Goal: Task Accomplishment & Management: Complete application form

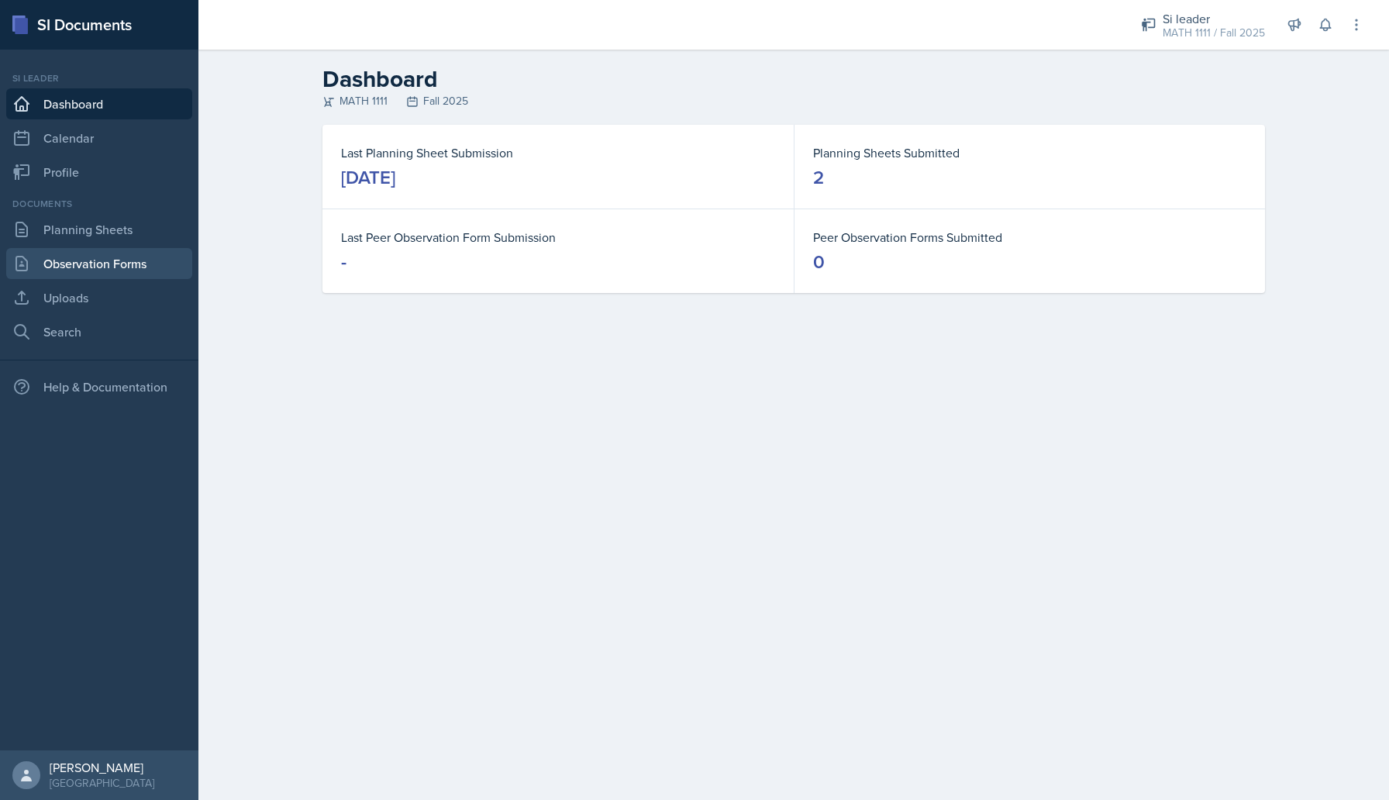
click at [88, 265] on link "Observation Forms" at bounding box center [99, 263] width 186 height 31
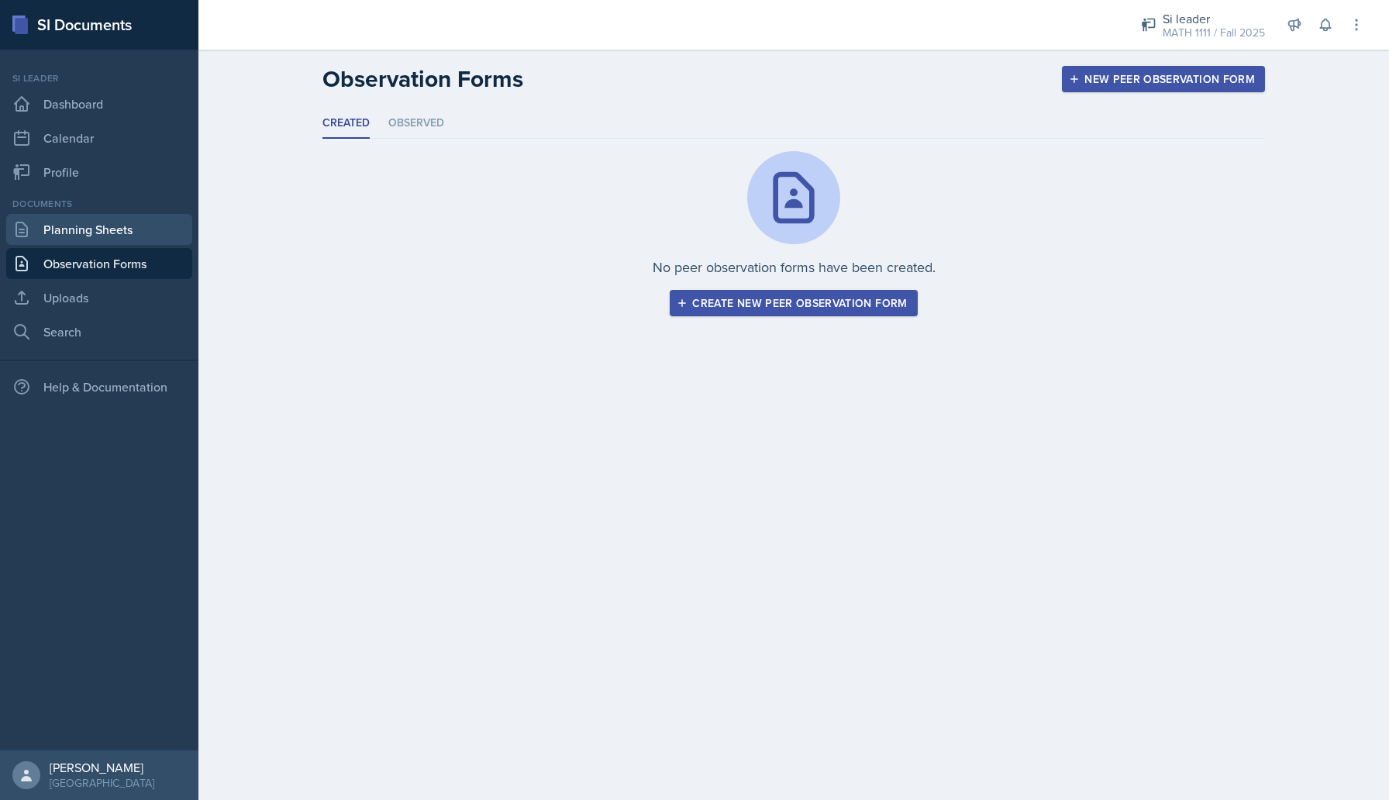
click at [69, 238] on link "Planning Sheets" at bounding box center [99, 229] width 186 height 31
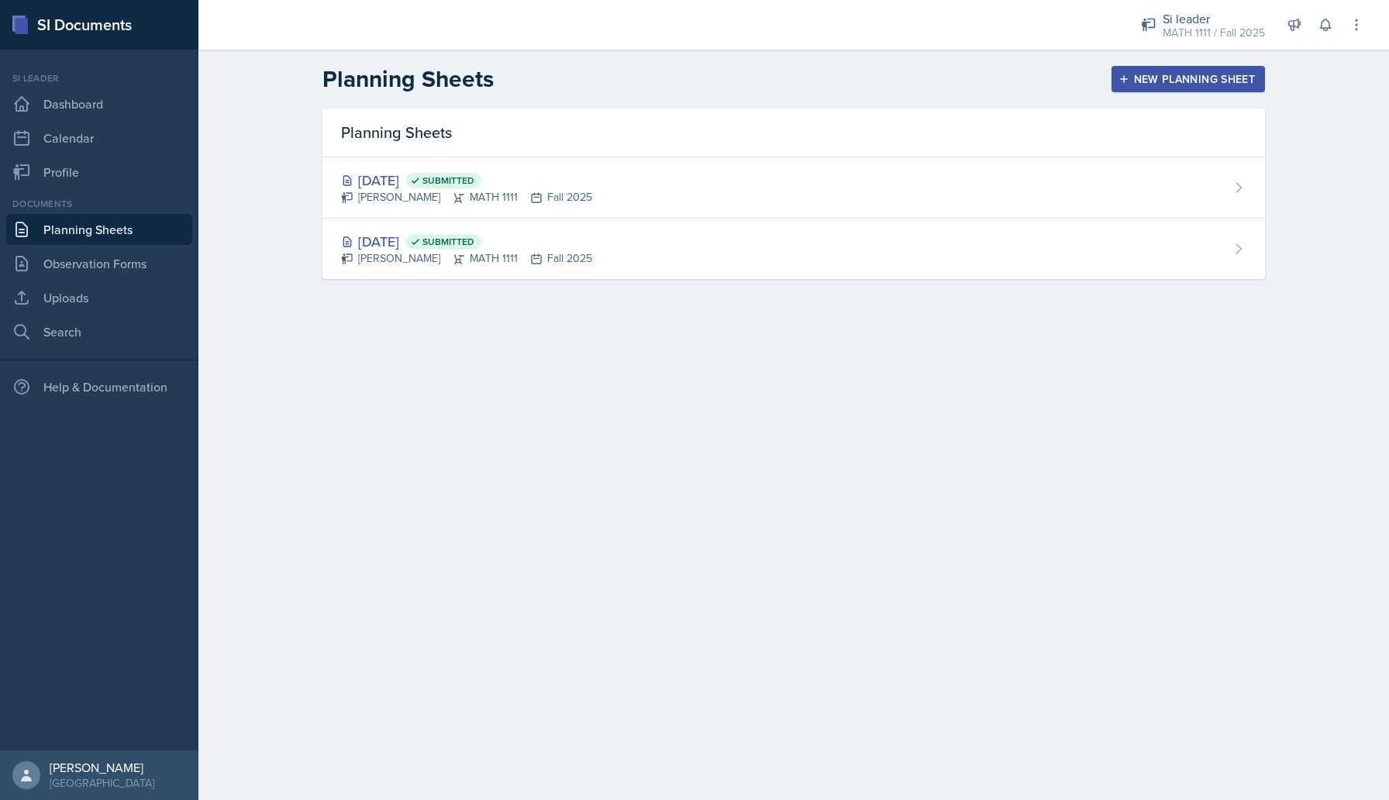
click at [1212, 80] on div "New Planning Sheet" at bounding box center [1188, 79] width 133 height 12
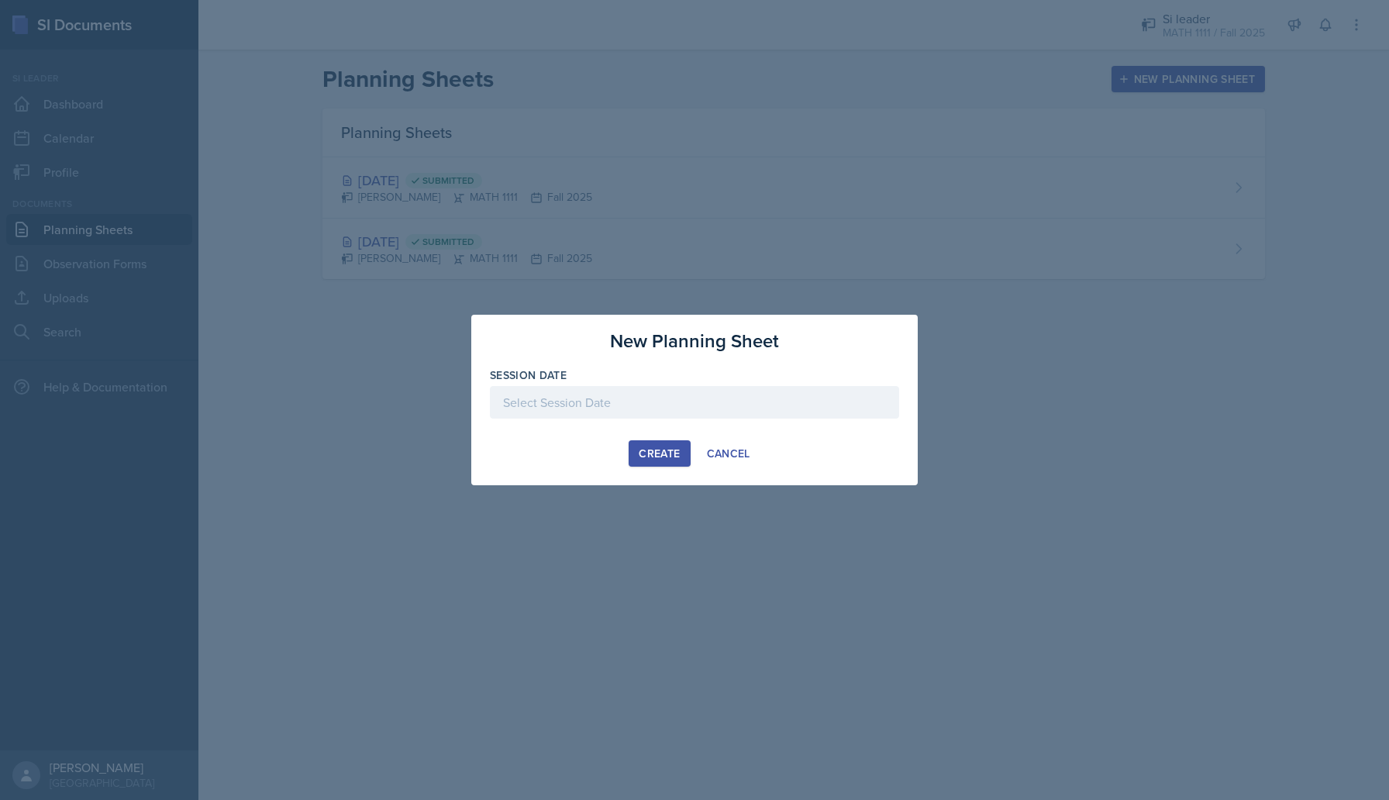
click at [658, 401] on div at bounding box center [694, 402] width 409 height 33
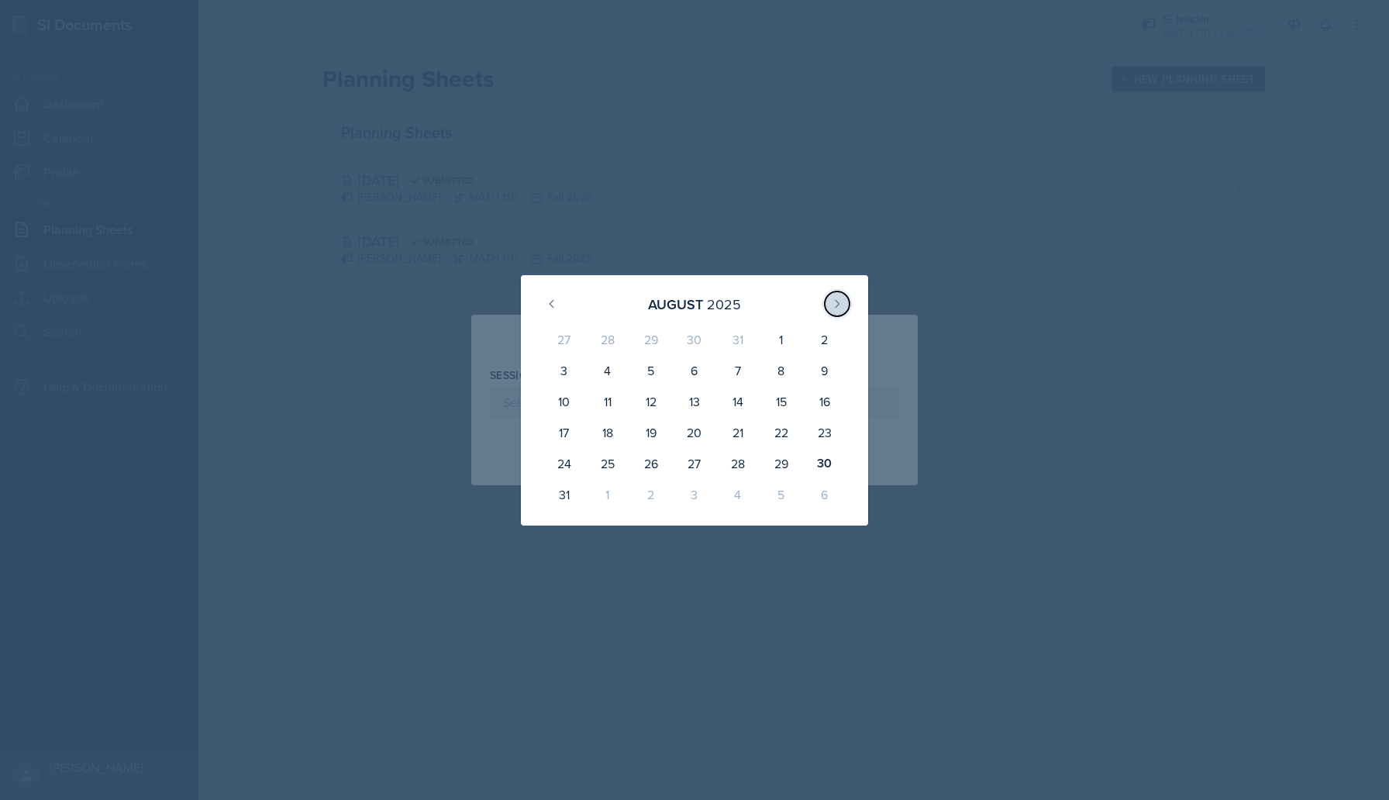
click at [841, 295] on button at bounding box center [837, 304] width 25 height 25
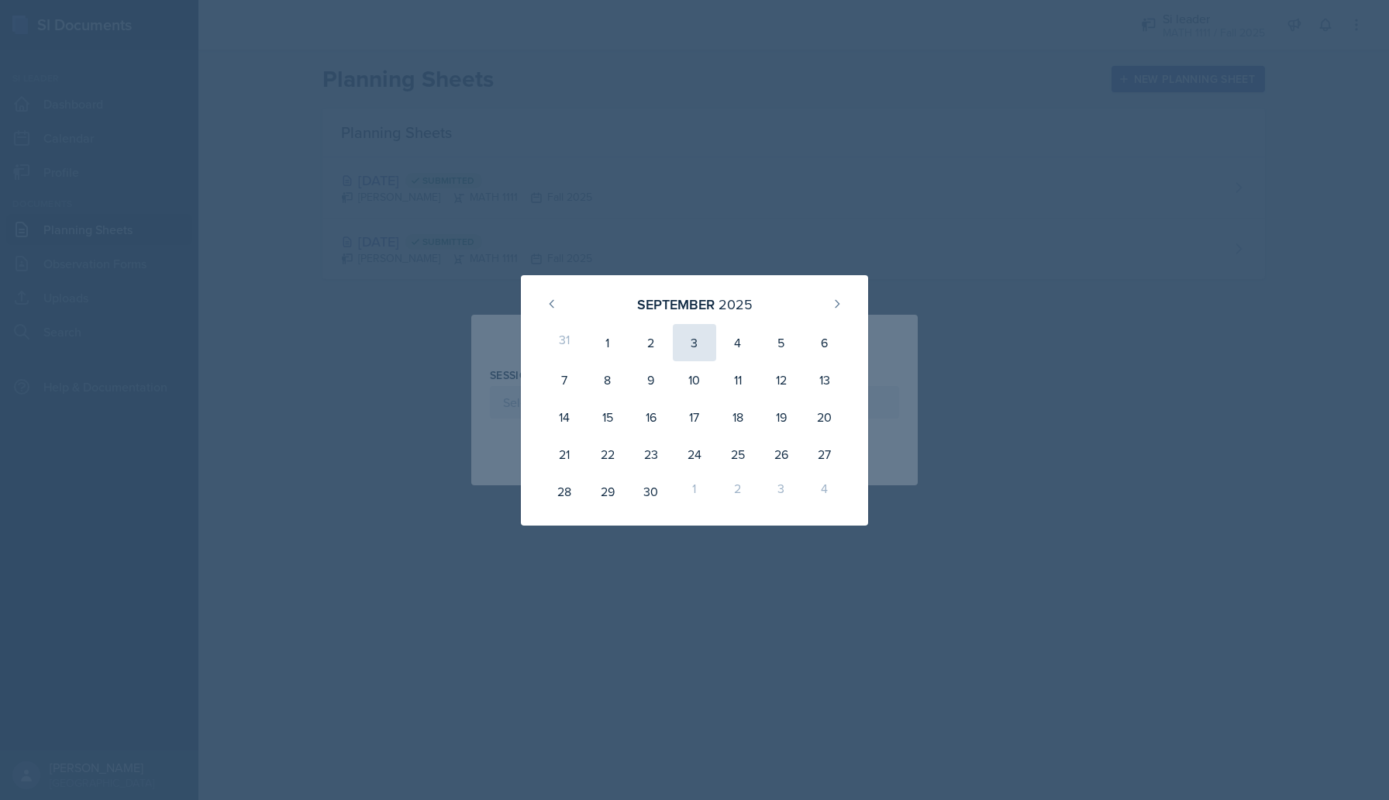
click at [699, 336] on div "3" at bounding box center [694, 342] width 43 height 37
type input "[DATE]"
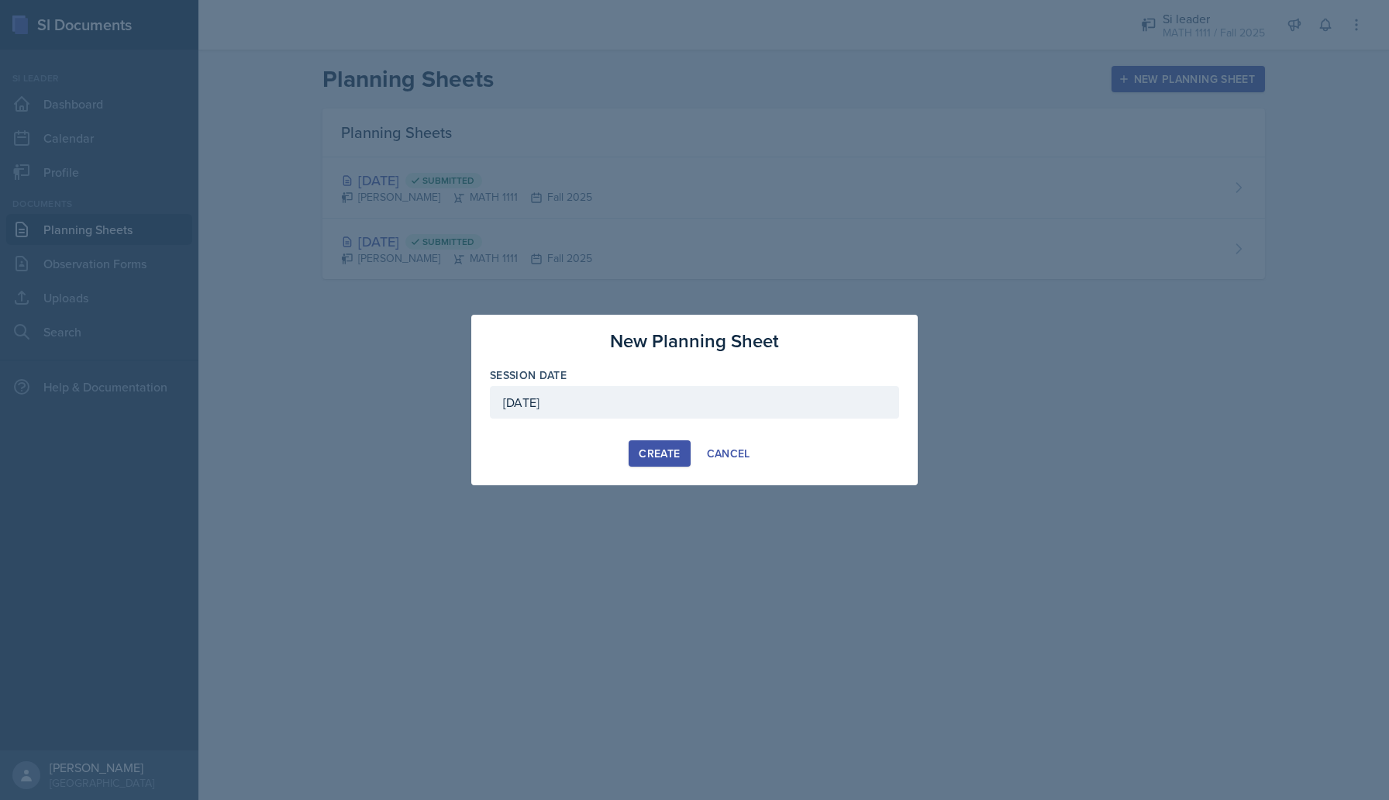
click at [658, 458] on div "Create" at bounding box center [659, 453] width 41 height 12
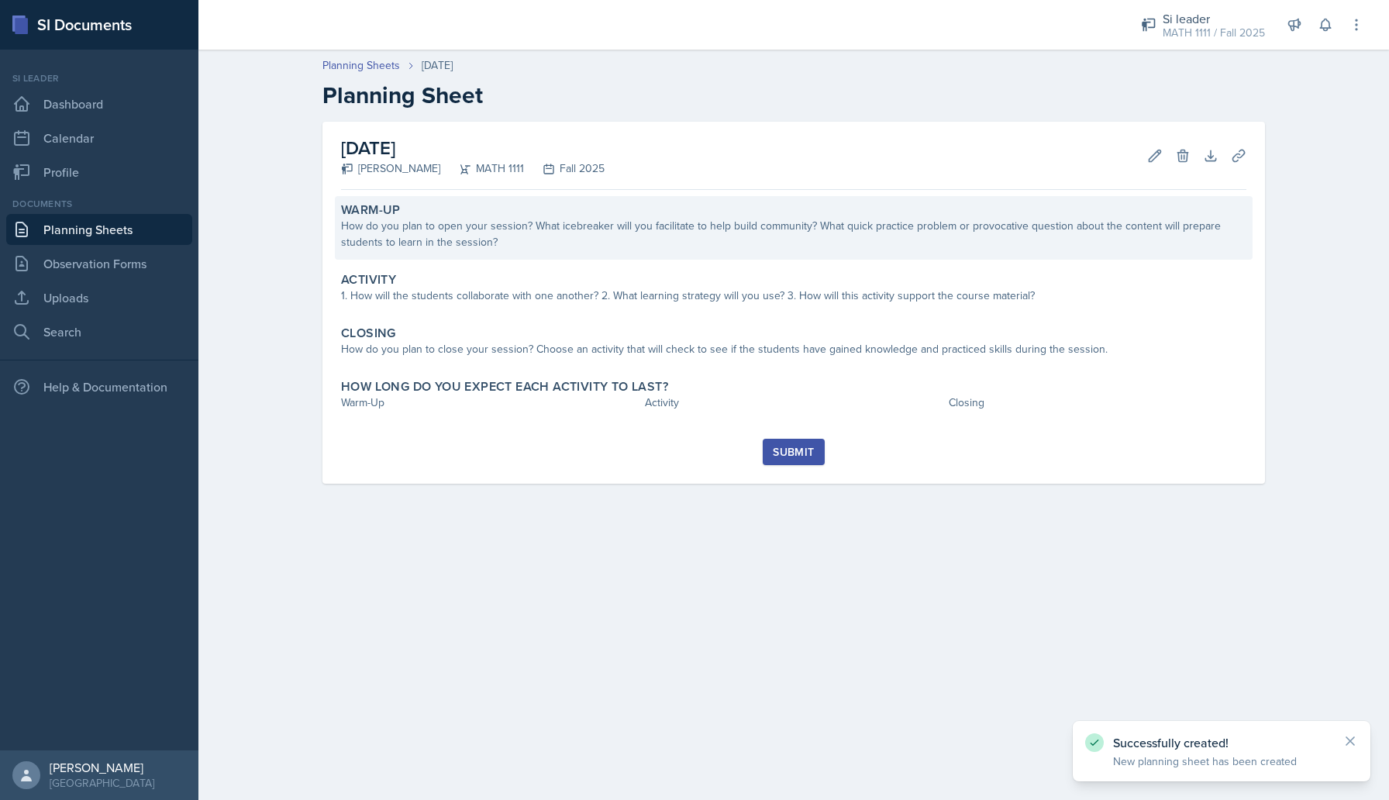
click at [1025, 215] on div "Warm-Up" at bounding box center [794, 210] width 906 height 16
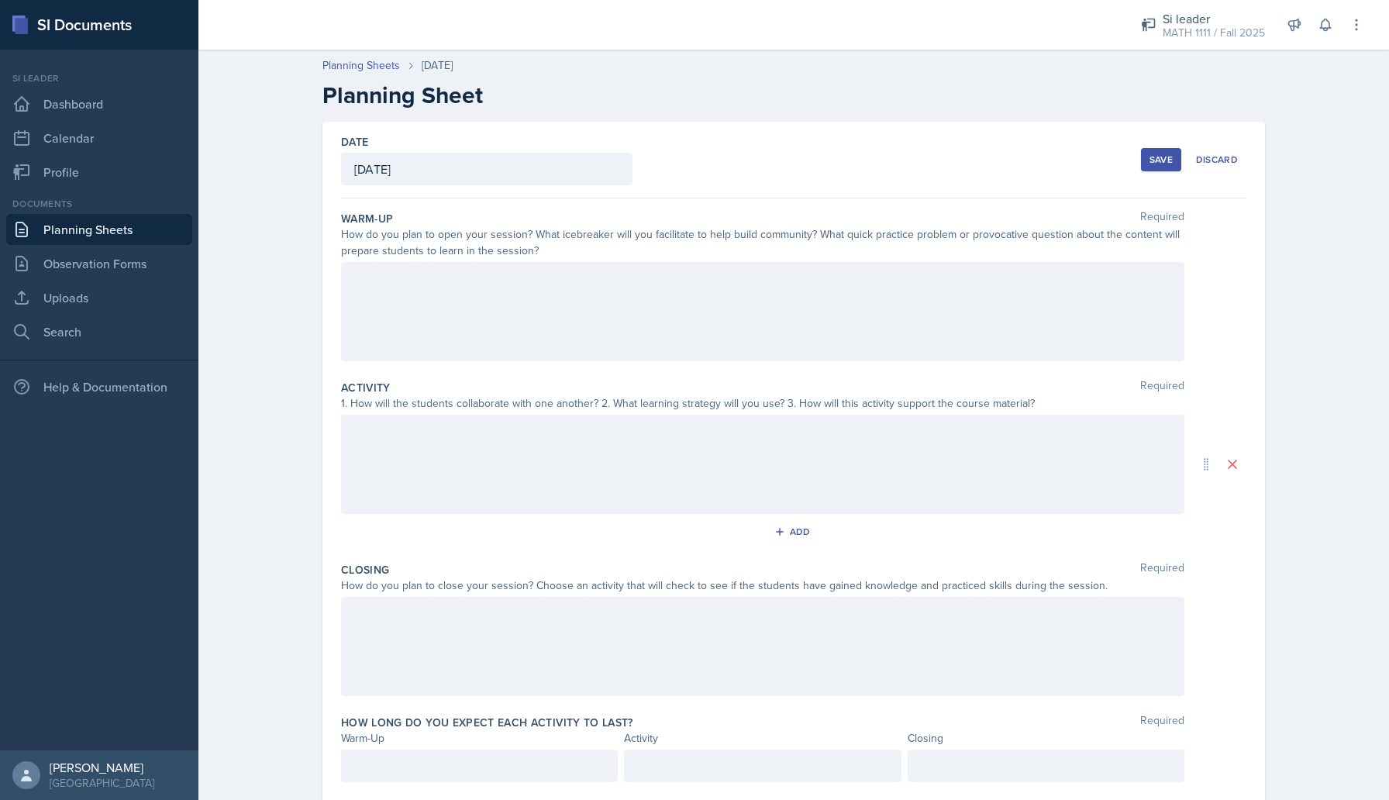
scroll to position [44, 0]
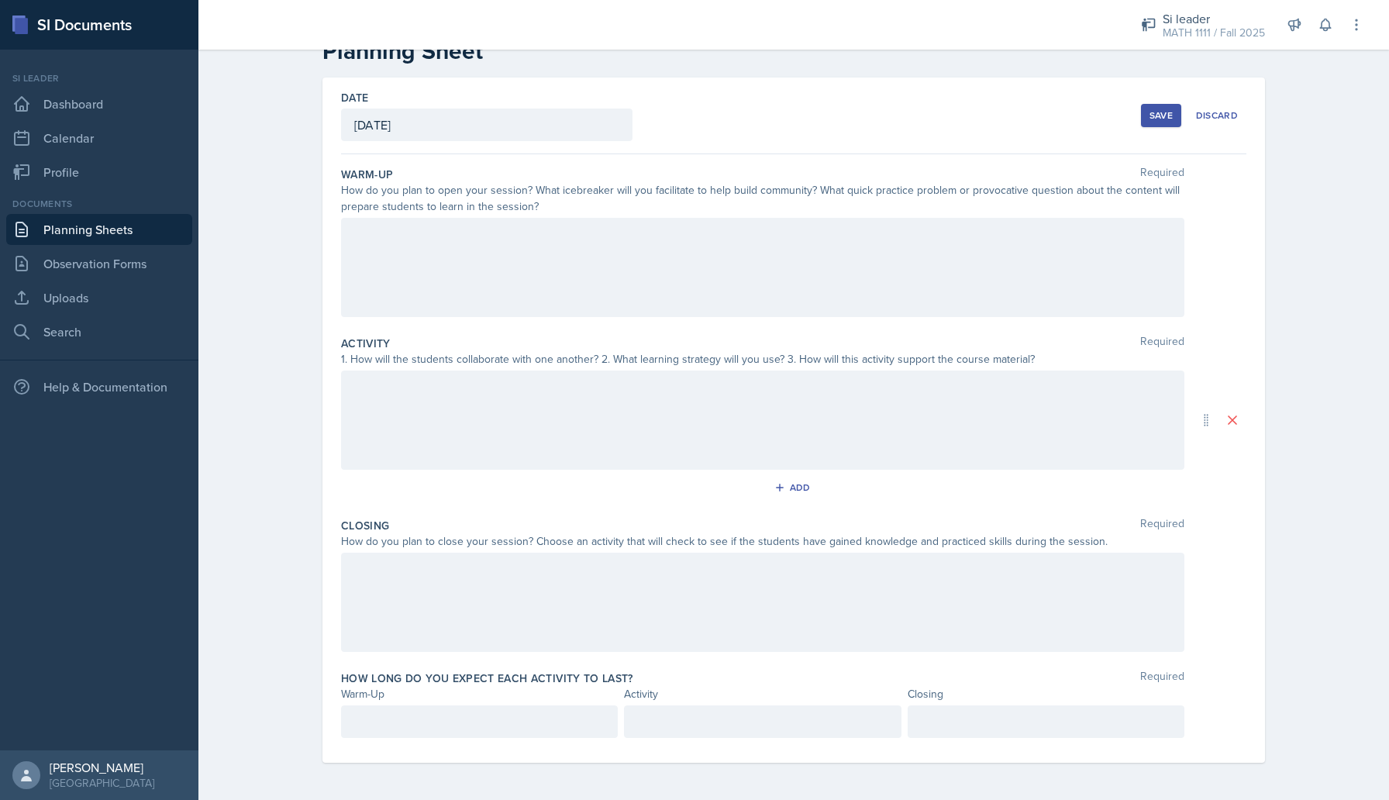
click at [1045, 279] on div at bounding box center [763, 267] width 844 height 99
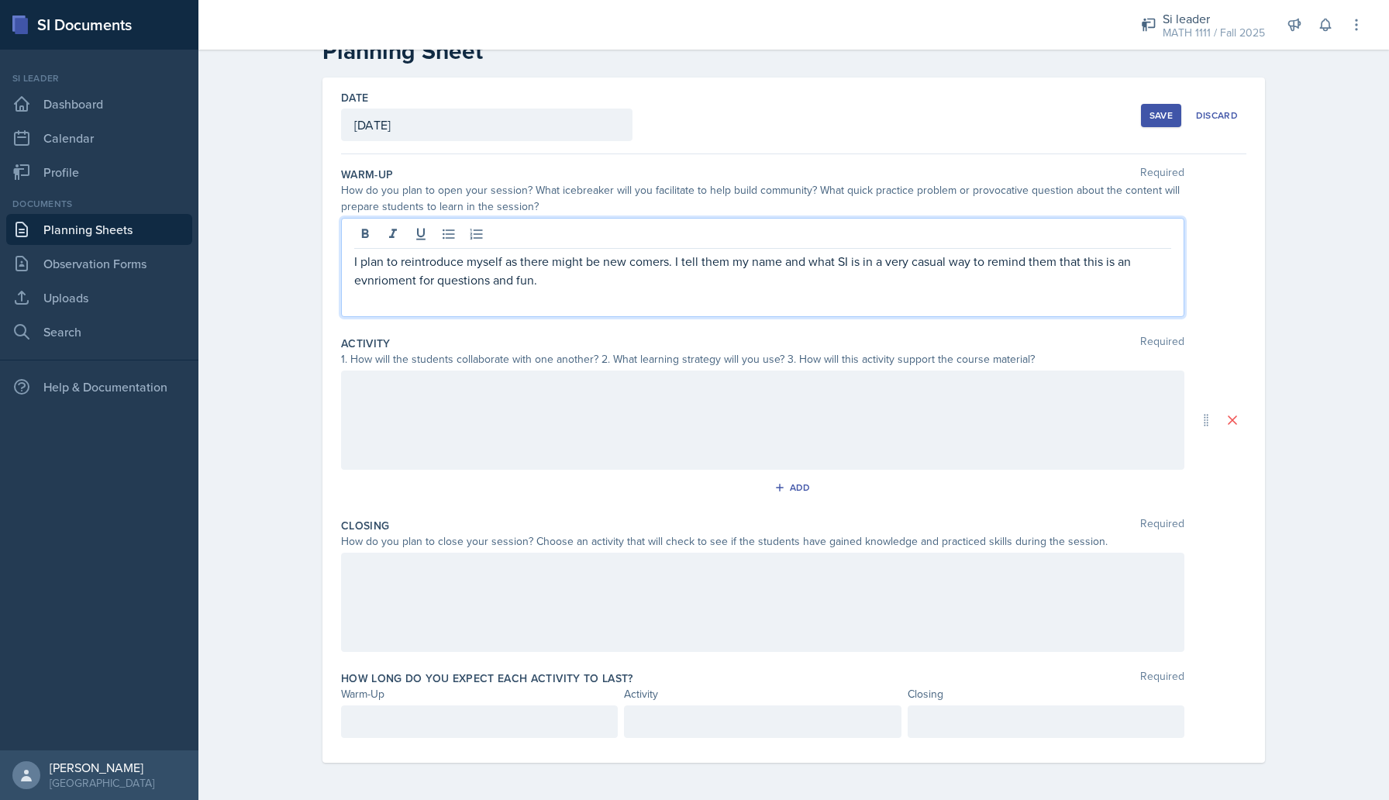
click at [365, 274] on p "I plan to reintroduce myself as there might be new comers. I tell them my name …" at bounding box center [762, 270] width 817 height 37
click at [579, 277] on p "I plan to reintroduce myself as there might be new comers. I tell them my name …" at bounding box center [762, 270] width 817 height 37
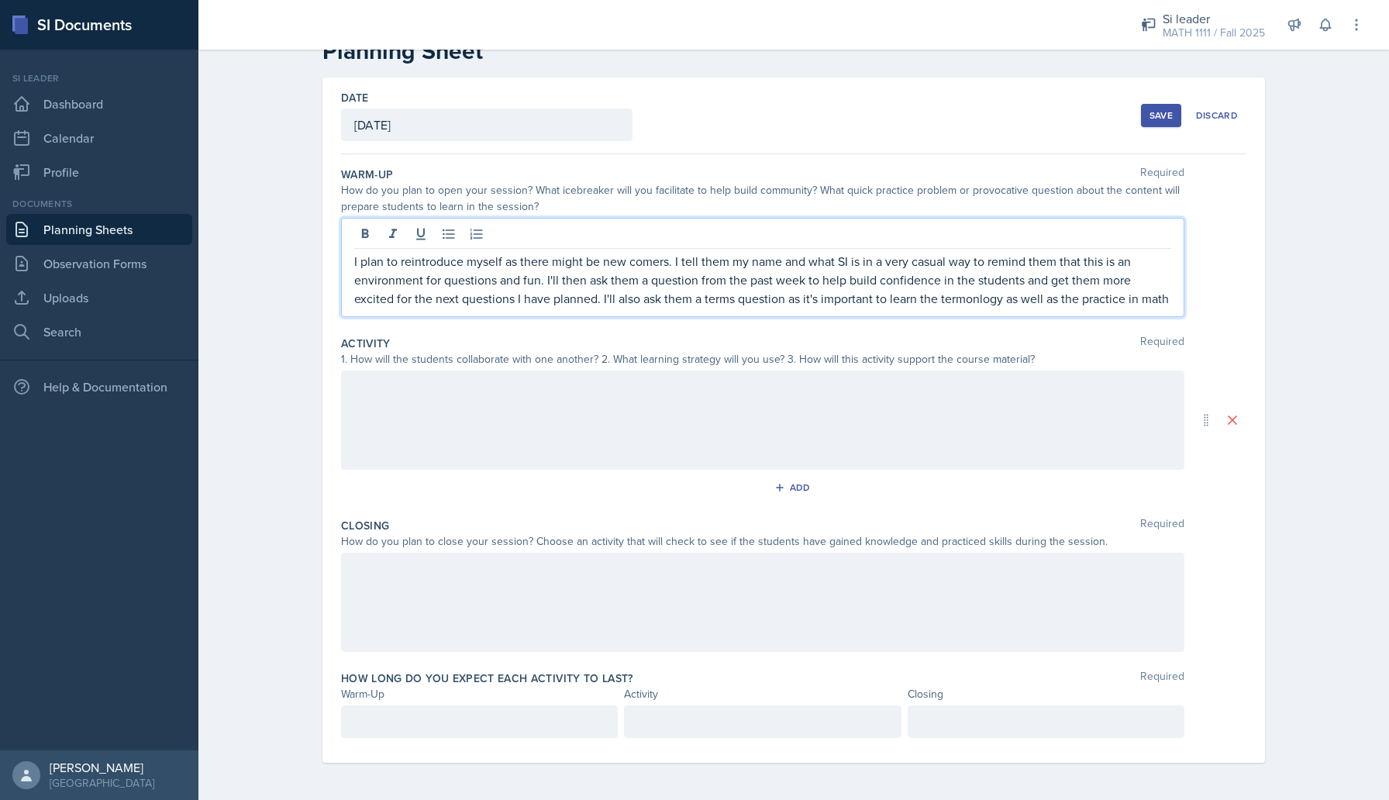
scroll to position [60, 0]
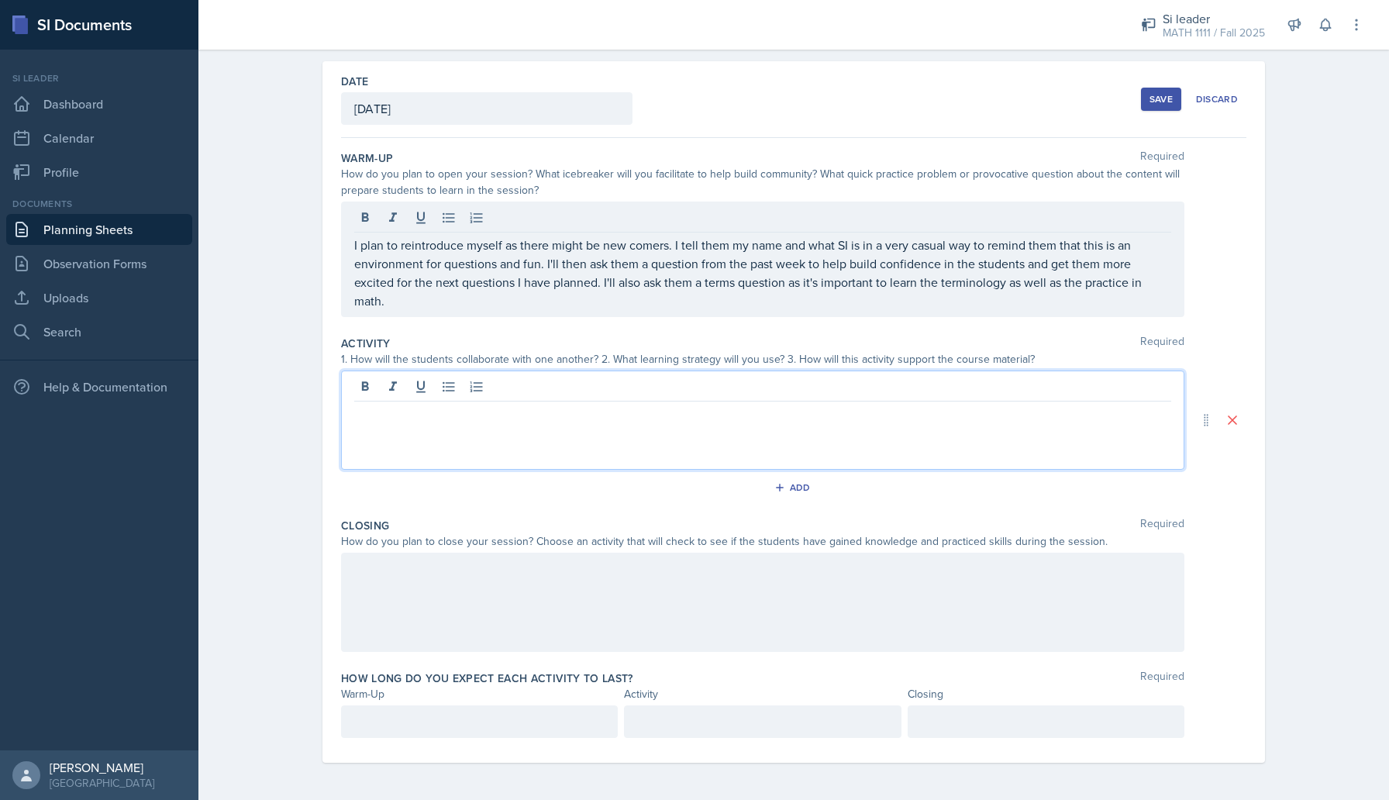
click at [818, 395] on div at bounding box center [763, 420] width 844 height 99
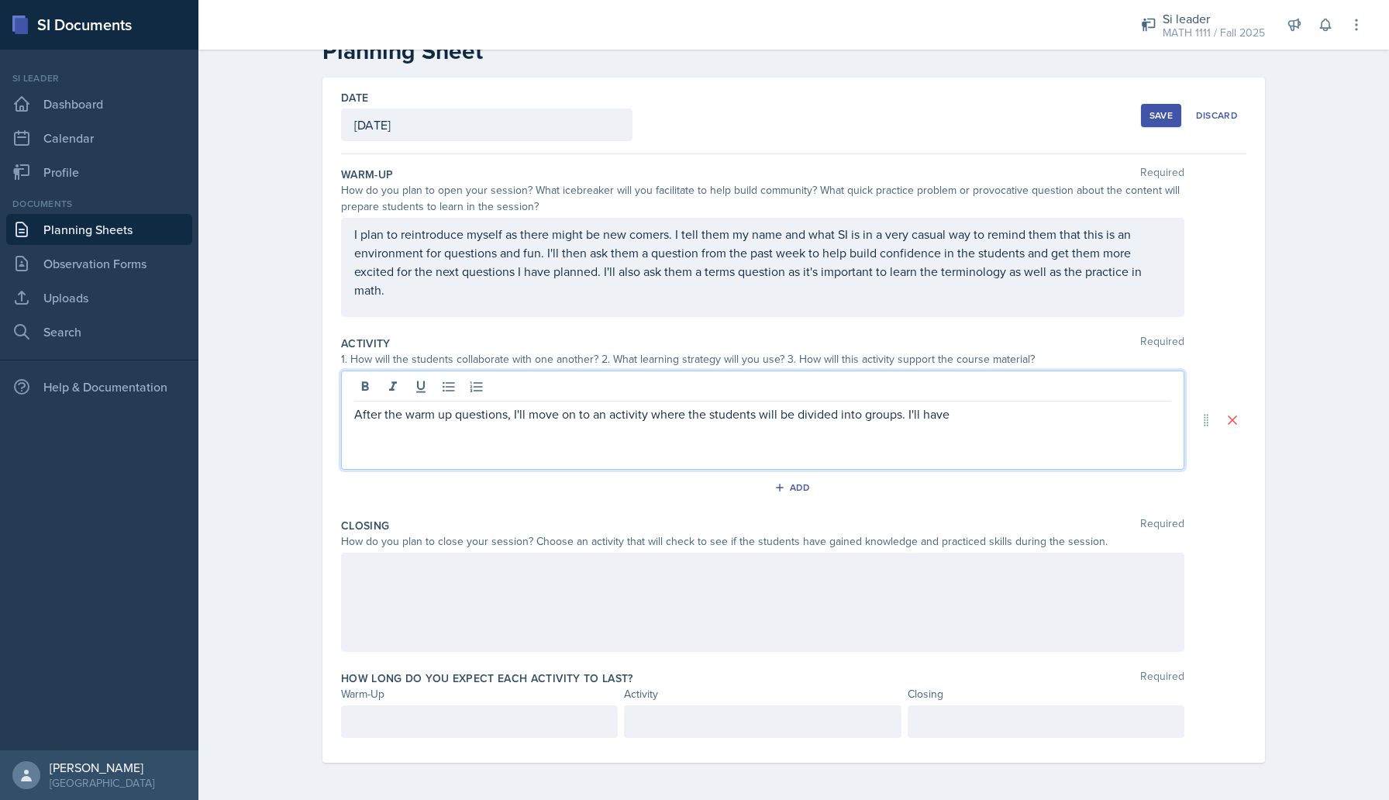
click at [881, 418] on p "After the warm up questions, I'll move on to an activity where the students wil…" at bounding box center [762, 414] width 817 height 19
click at [984, 409] on p "After the warm up questions, I'll move on to an activity where the students wil…" at bounding box center [762, 414] width 817 height 19
click at [956, 440] on p "After the warm up questions, I'll move on to an activity where the students wil…" at bounding box center [762, 423] width 817 height 37
drag, startPoint x: 594, startPoint y: 440, endPoint x: 437, endPoint y: 437, distance: 157.4
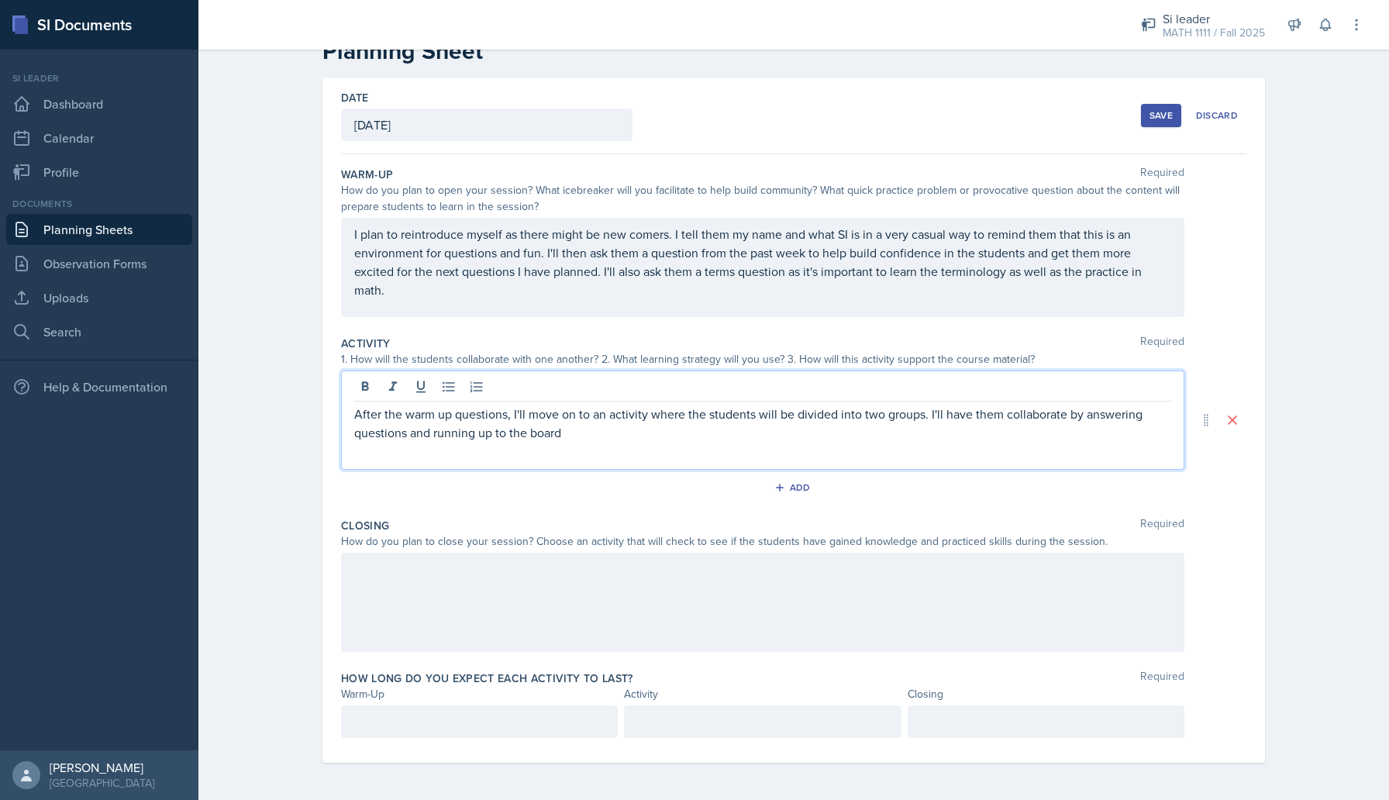
click at [437, 437] on p "After the warm up questions, I'll move on to an activity where the students wil…" at bounding box center [762, 423] width 817 height 37
click at [716, 436] on p "After the warm up questions, I'll move on to an activity where the students wil…" at bounding box center [762, 423] width 817 height 37
click at [767, 430] on p "After the warm up questions, I'll move on to an activity where the students wil…" at bounding box center [762, 423] width 817 height 37
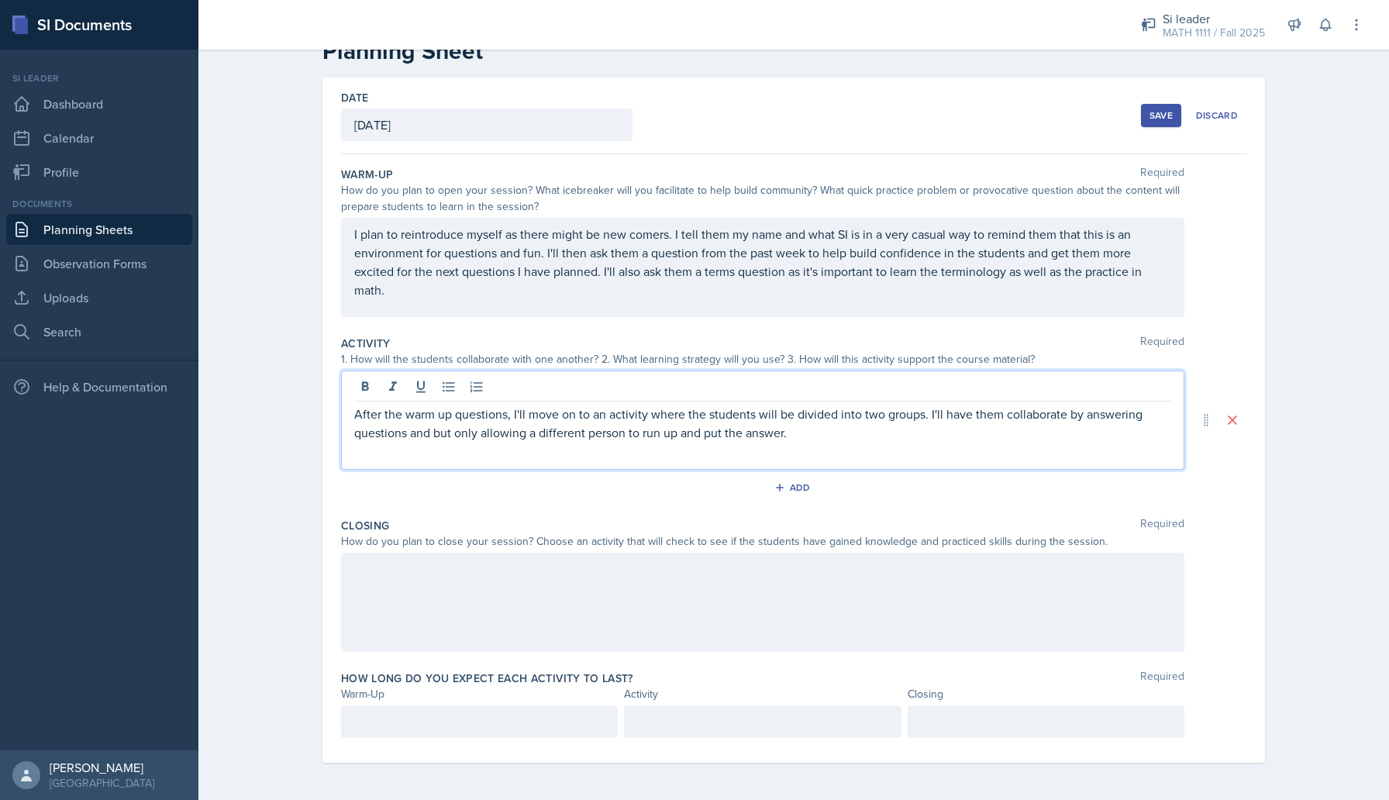
click at [796, 435] on p "After the warm up questions, I'll move on to an activity where the students wil…" at bounding box center [762, 423] width 817 height 37
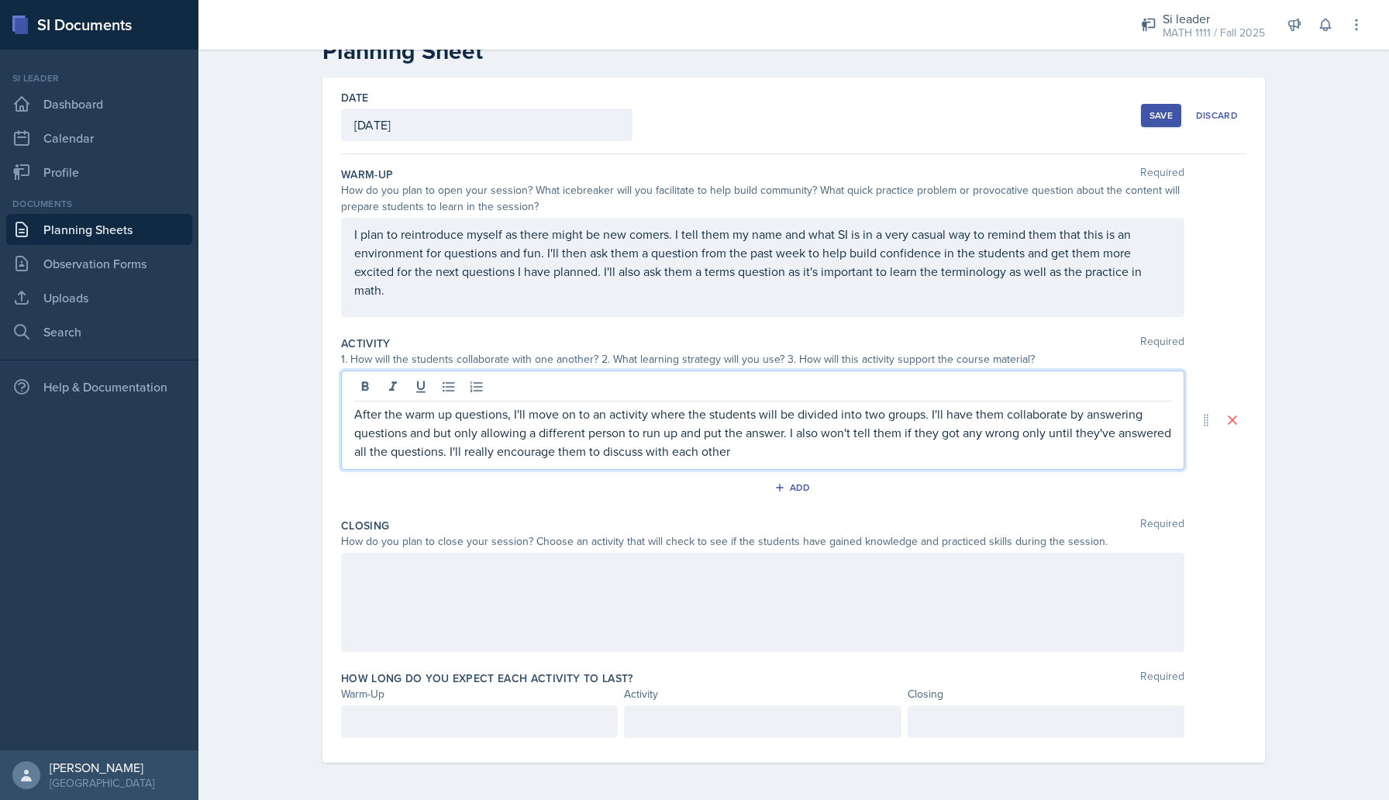
click at [425, 435] on p "After the warm up questions, I'll move on to an activity where the students wil…" at bounding box center [762, 433] width 817 height 56
click at [658, 433] on p "After the warm up questions, I'll move on to an activity where the students wil…" at bounding box center [762, 433] width 817 height 56
click at [793, 450] on p "After the warm up questions, I'll move on to an activity where the students wil…" at bounding box center [762, 433] width 817 height 56
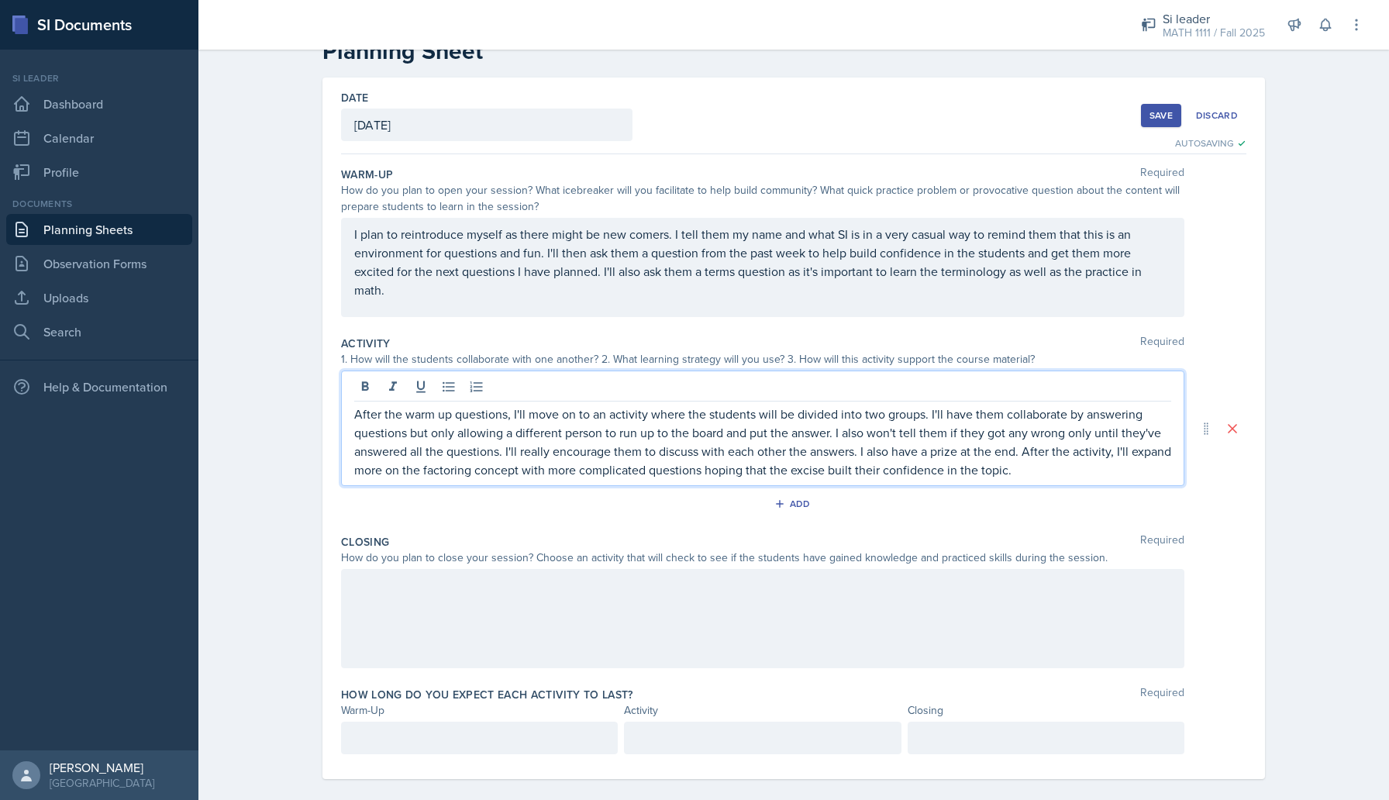
click at [385, 472] on p "After the warm up questions, I'll move on to an activity where the students wil…" at bounding box center [762, 442] width 817 height 74
click at [675, 468] on p "After the warm up questions, I'll move on to an activity where the students wil…" at bounding box center [762, 442] width 817 height 74
click at [488, 589] on div at bounding box center [763, 618] width 844 height 99
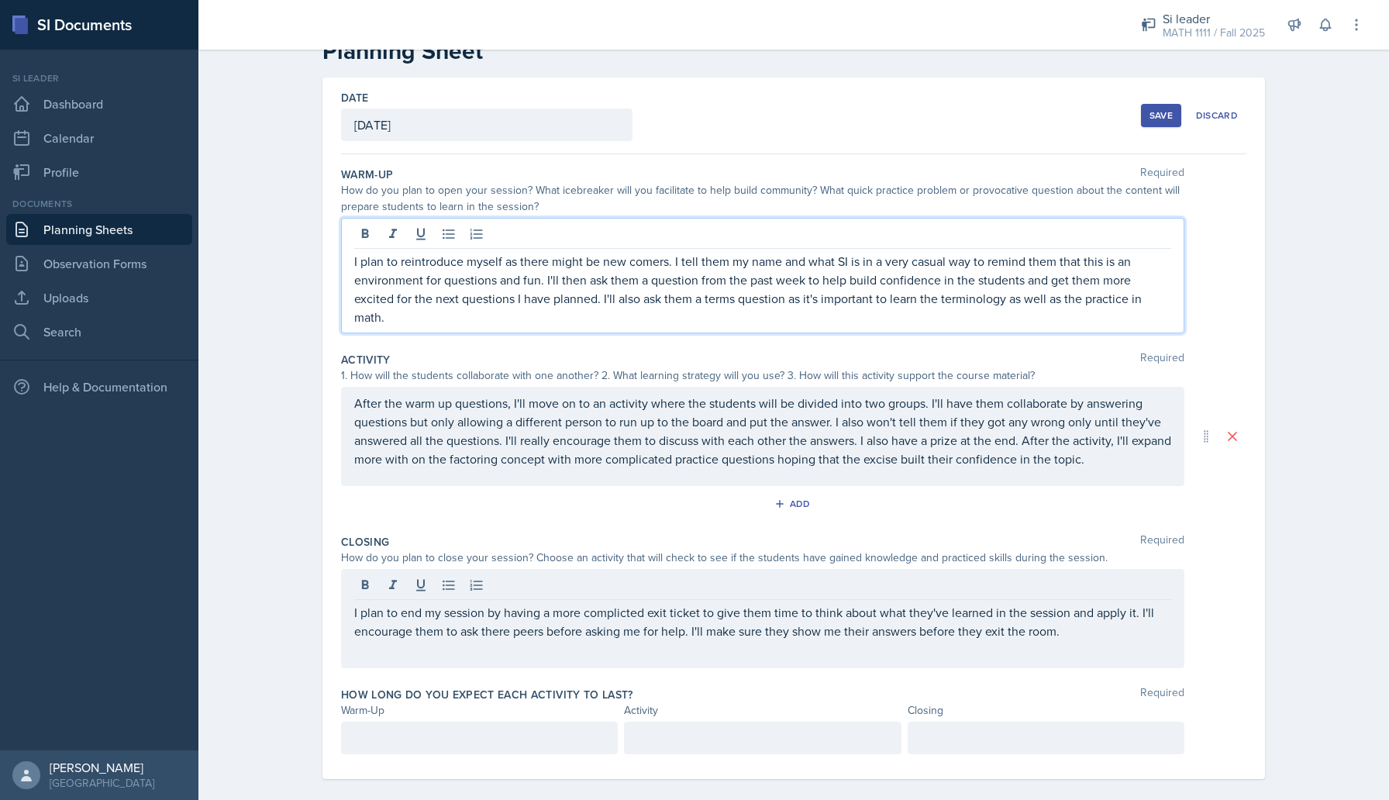
click at [575, 265] on p "I plan to reintroduce myself as there might be new comers. I tell them my name …" at bounding box center [762, 289] width 817 height 74
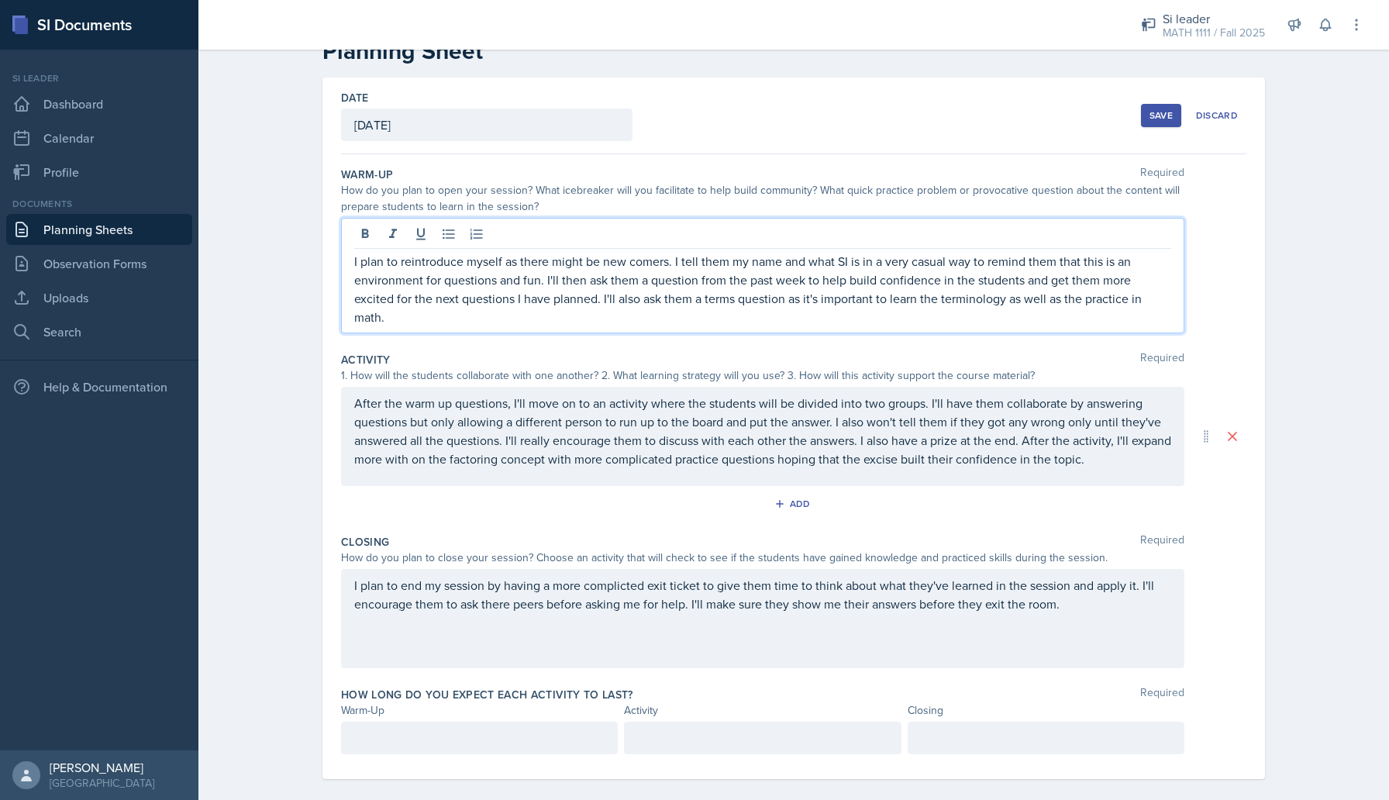
click at [502, 303] on p "I plan to reintroduce myself as there might be new comers. I tell them my name …" at bounding box center [762, 289] width 817 height 74
copy p "I plan to reintroduce myself as there might be new comers. I tell them my name …"
click at [569, 274] on p "I plan to reintroduce myself as there might be new comers. I tell them my name …" at bounding box center [762, 289] width 817 height 74
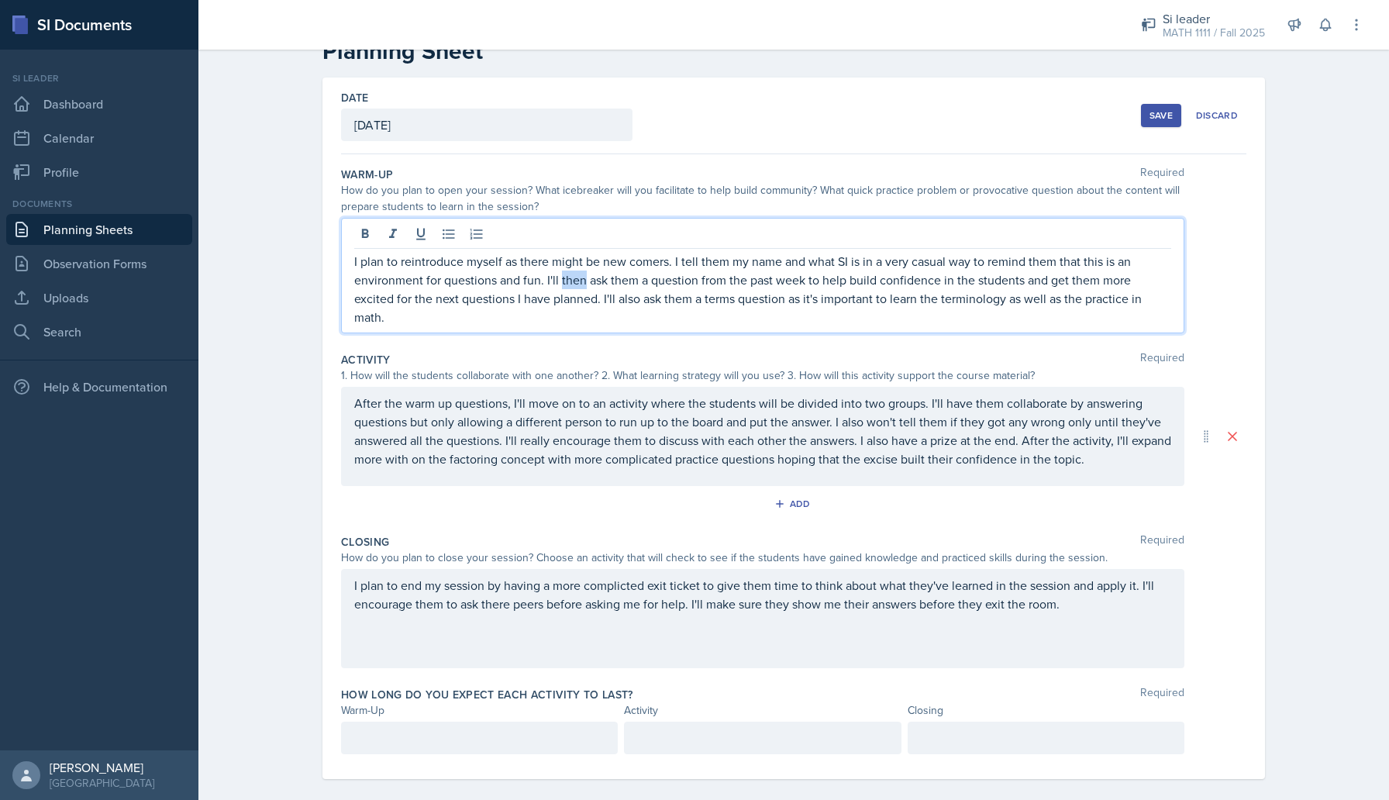
click at [569, 274] on p "I plan to reintroduce myself as there might be new comers. I tell them my name …" at bounding box center [762, 289] width 817 height 74
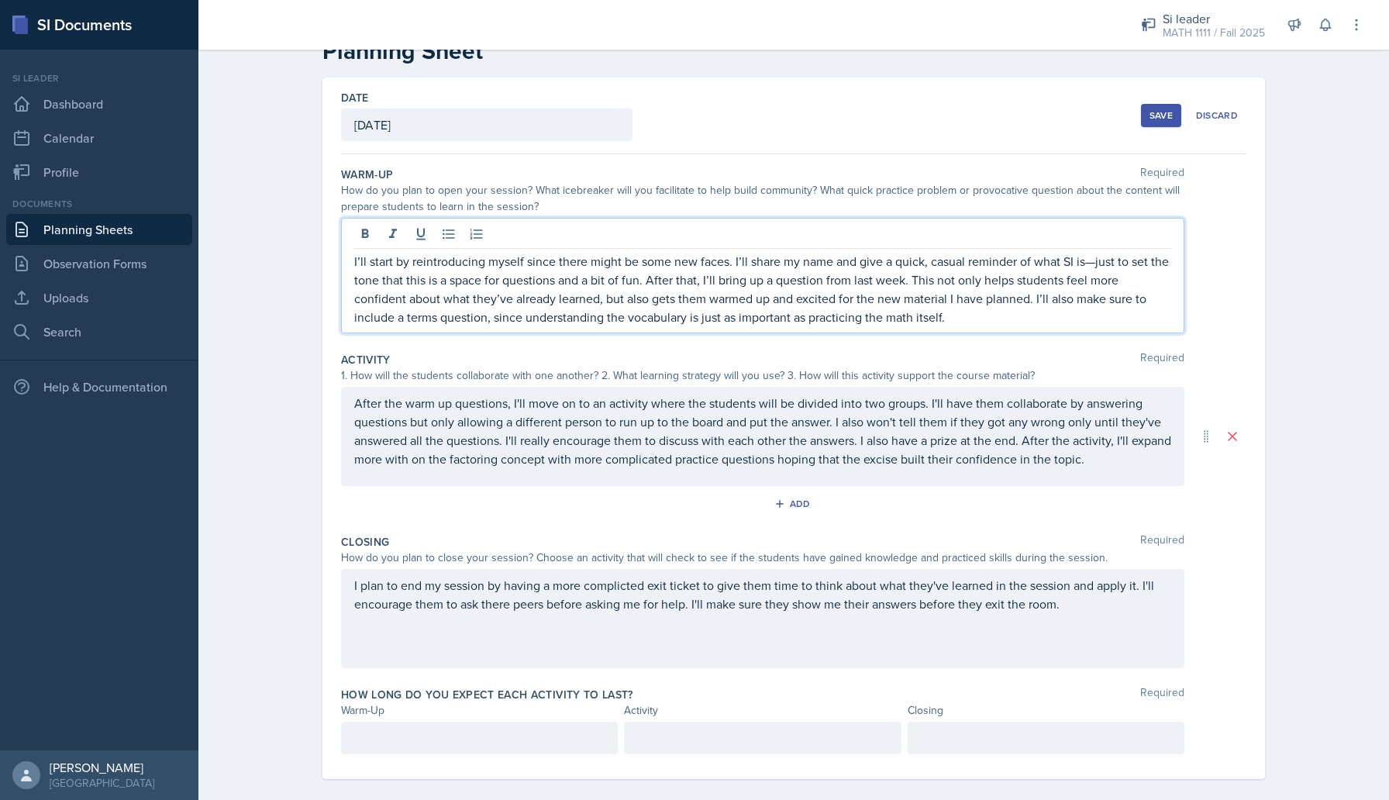
click at [1096, 261] on p "I’ll start by reintroducing myself since there might be some new faces. I’ll sh…" at bounding box center [762, 289] width 817 height 74
click at [872, 433] on p "After the warm up questions, I'll move on to an activity where the students wil…" at bounding box center [762, 431] width 817 height 74
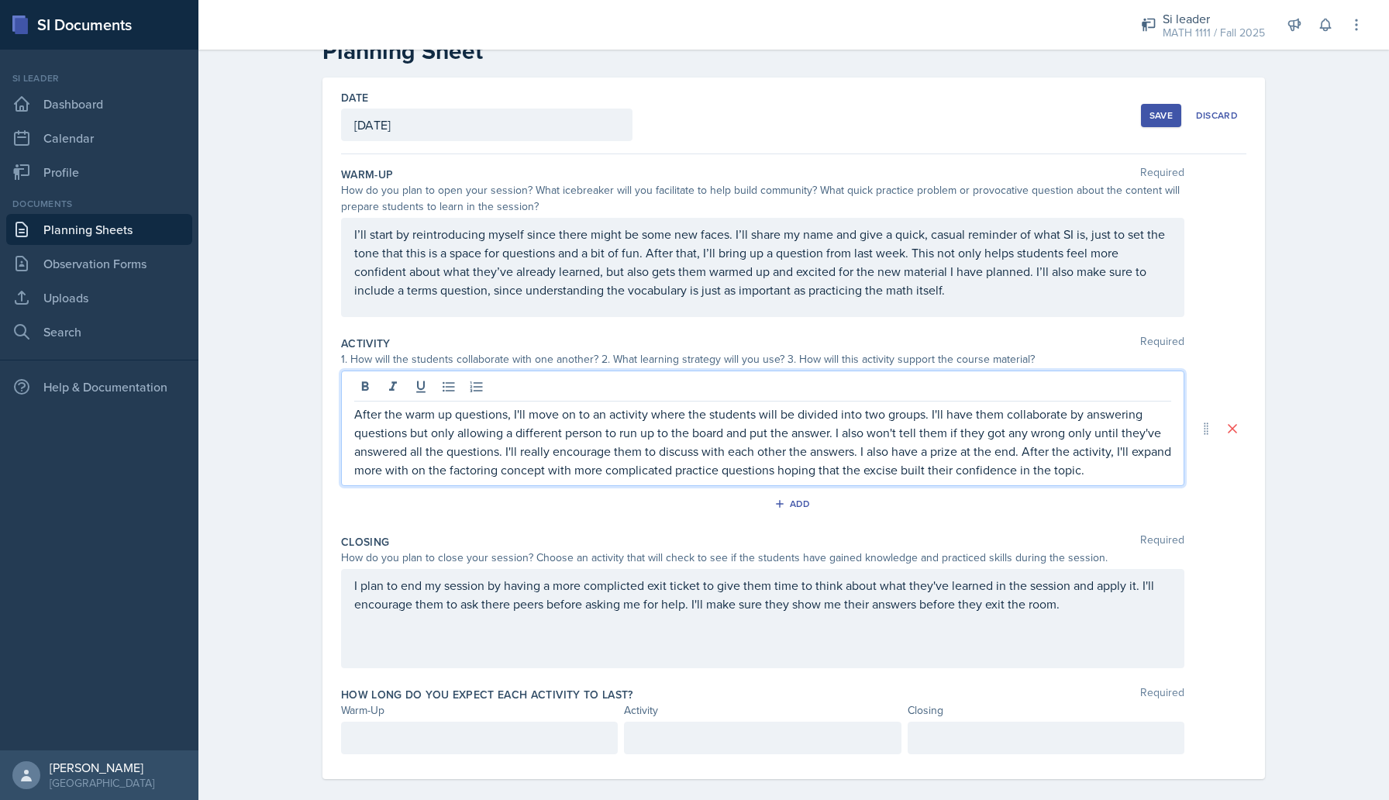
scroll to position [28, 0]
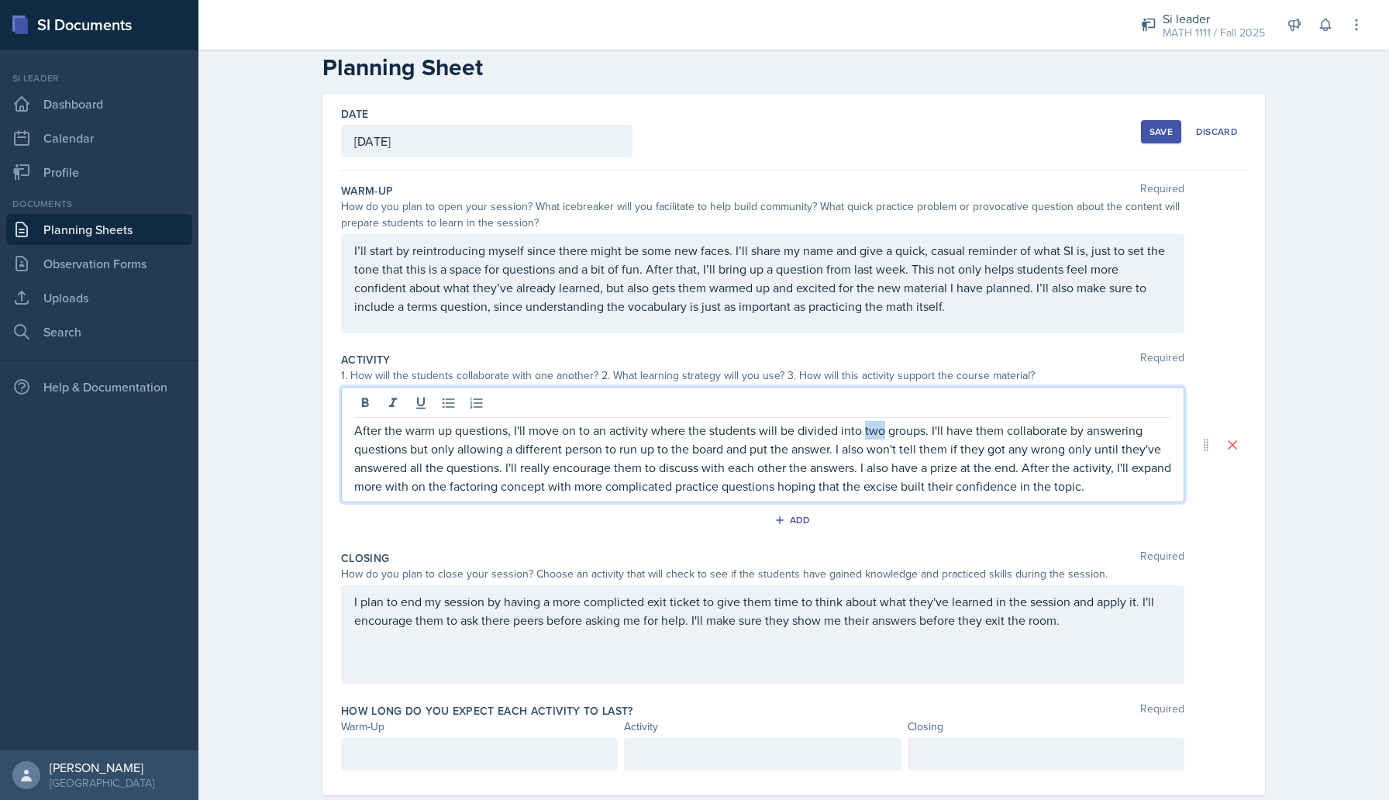
click at [872, 433] on p "After the warm up questions, I'll move on to an activity where the students wil…" at bounding box center [762, 458] width 817 height 74
copy p "After the warm up questions, I'll move on to an activity where the students wil…"
click at [526, 457] on p "After the warm up questions, I'll move on to an activity where the students wil…" at bounding box center [762, 458] width 817 height 74
click at [526, 454] on p "After the warm up questions, I'll move on to an activity where the students wil…" at bounding box center [762, 458] width 817 height 74
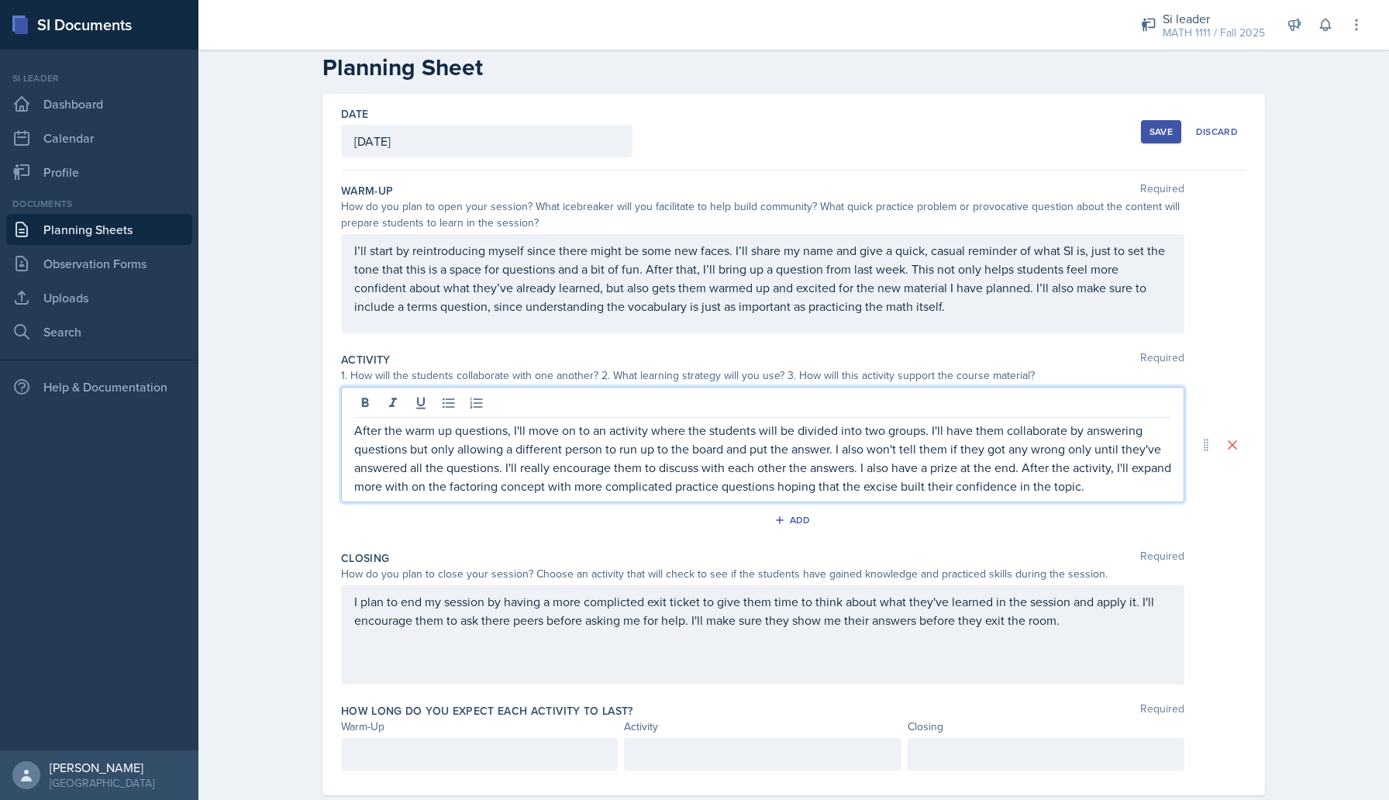
click at [526, 454] on p "After the warm up questions, I'll move on to an activity where the students wil…" at bounding box center [762, 458] width 817 height 74
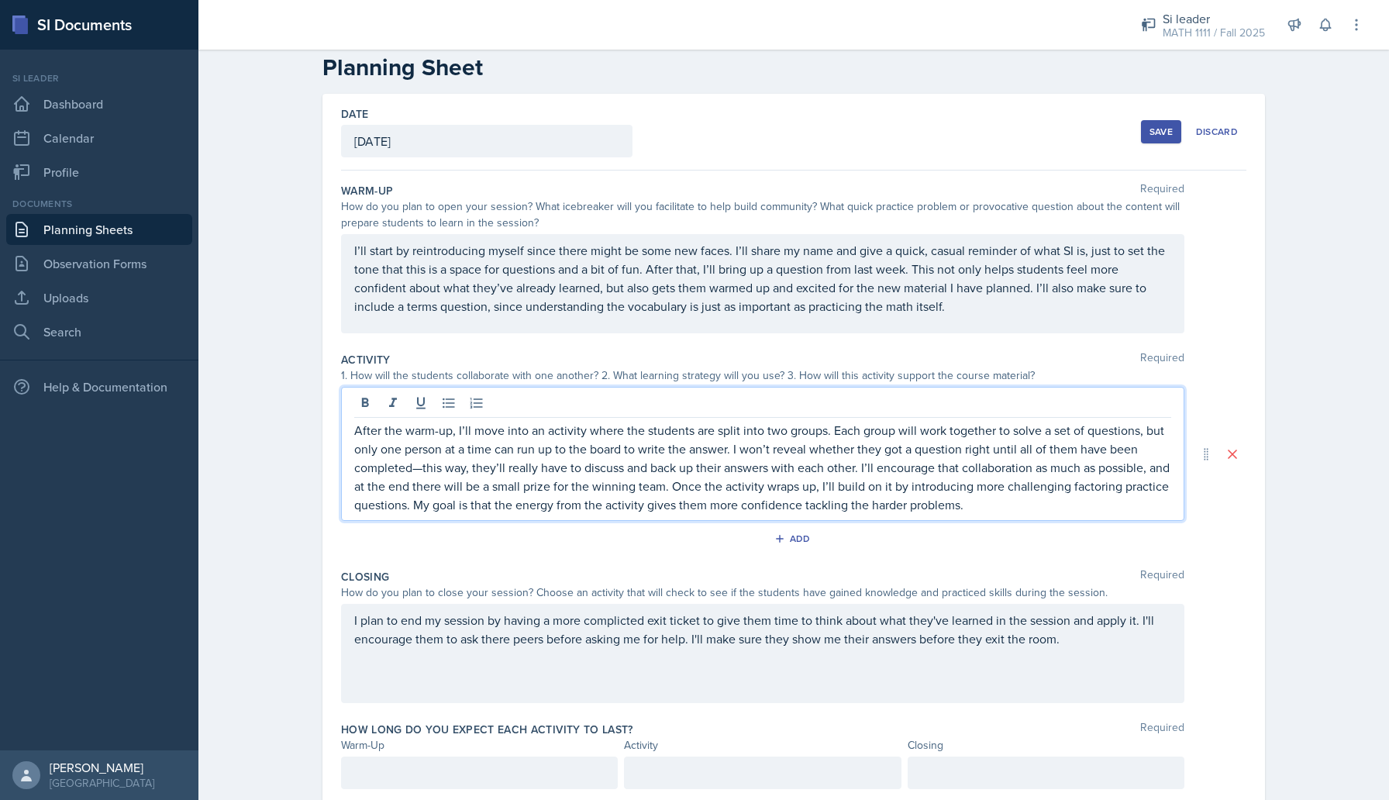
click at [420, 469] on p "After the warm-up, I’ll move into an activity where the students are split into…" at bounding box center [762, 467] width 817 height 93
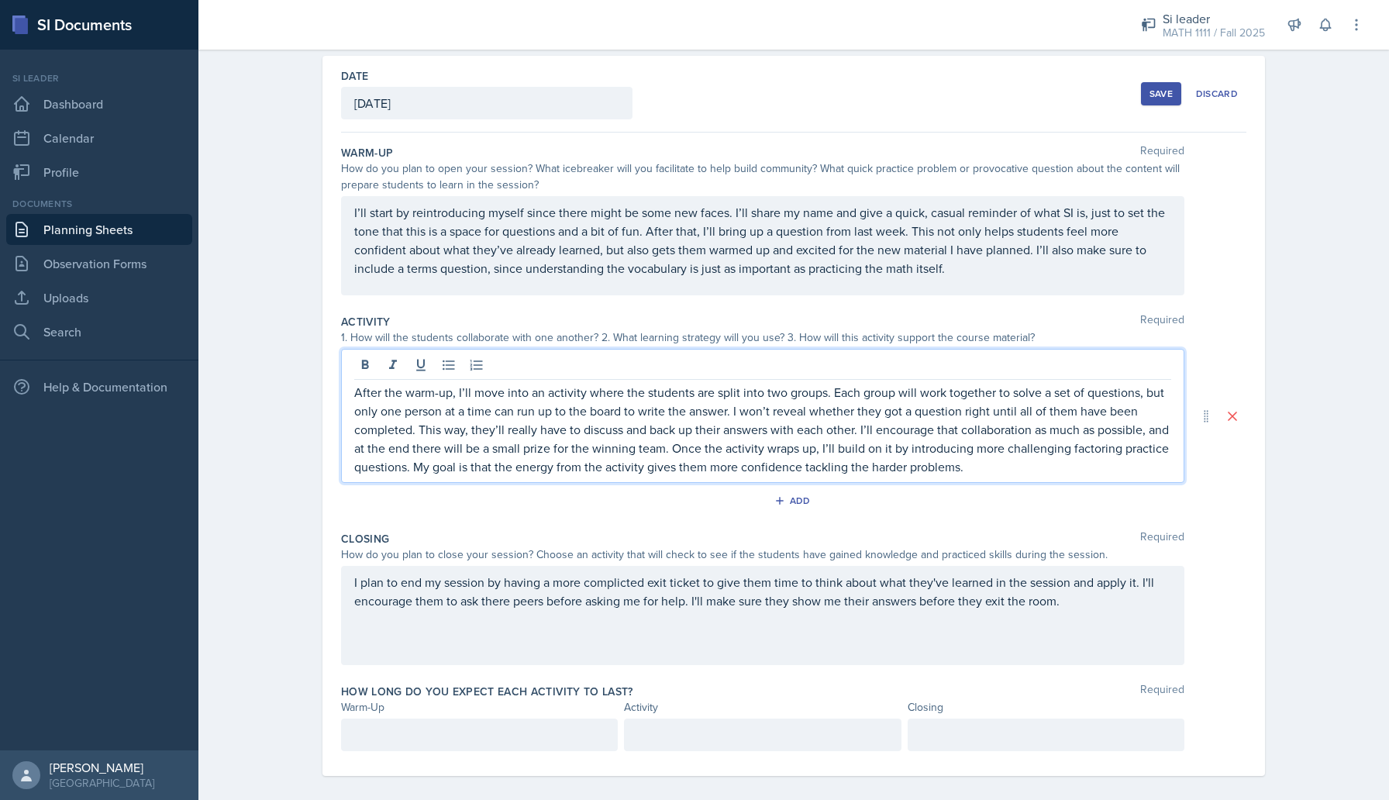
scroll to position [67, 0]
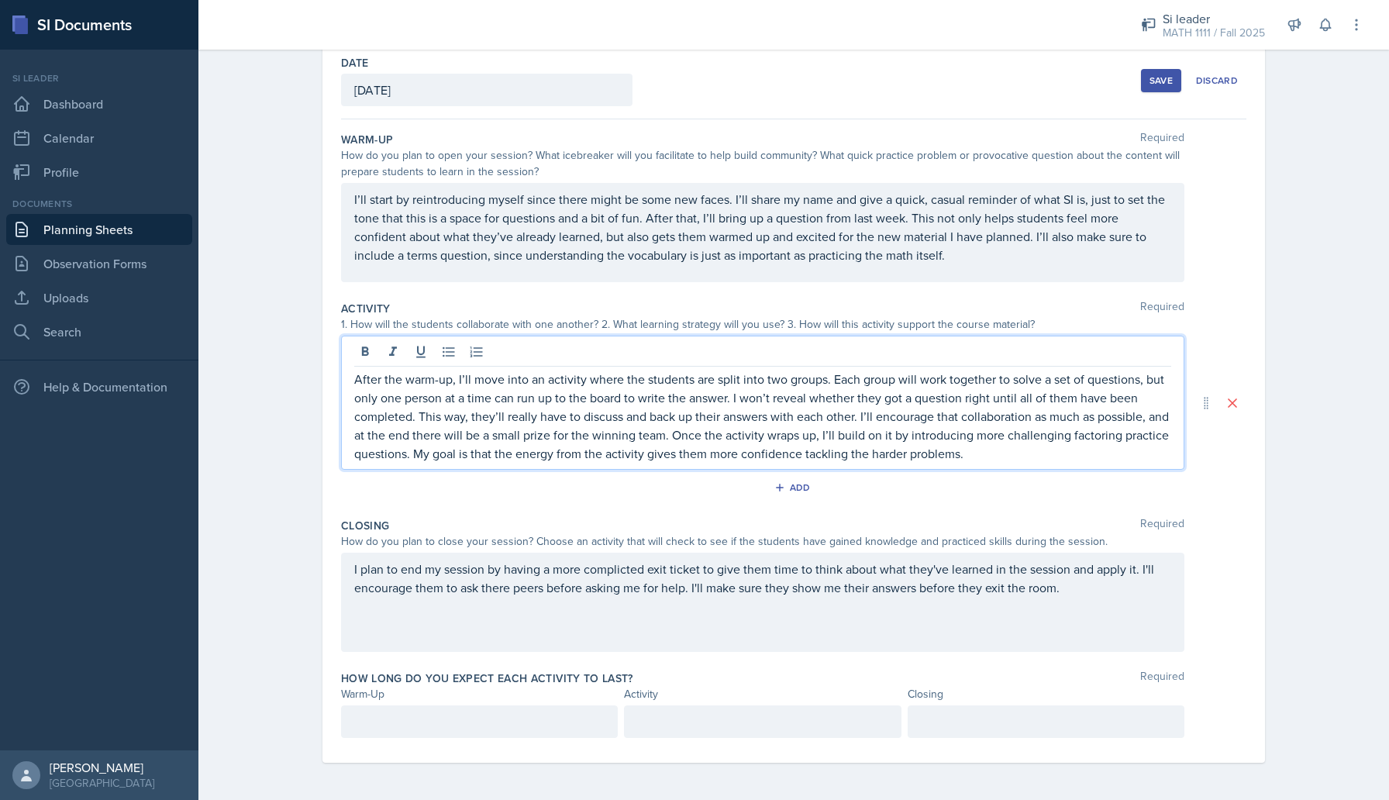
click at [660, 597] on p "I plan to end my session by having a more complicted exit ticket to give them t…" at bounding box center [762, 578] width 817 height 37
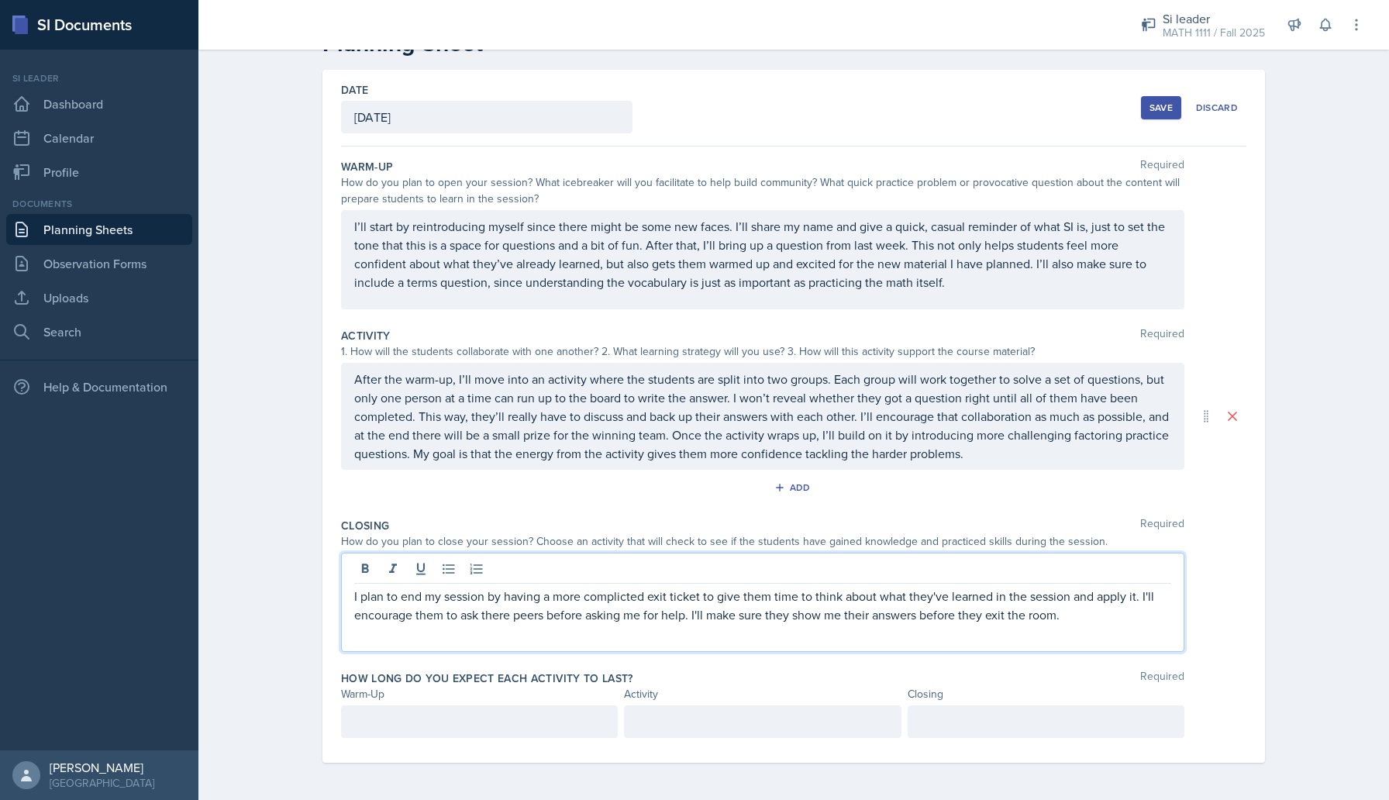
scroll to position [52, 0]
click at [660, 597] on p "I plan to end my session by having a more complicted exit ticket to give them t…" at bounding box center [762, 605] width 817 height 37
copy p "I plan to end my session by having a more complicted exit ticket to give them t…"
click at [501, 721] on div at bounding box center [479, 722] width 277 height 33
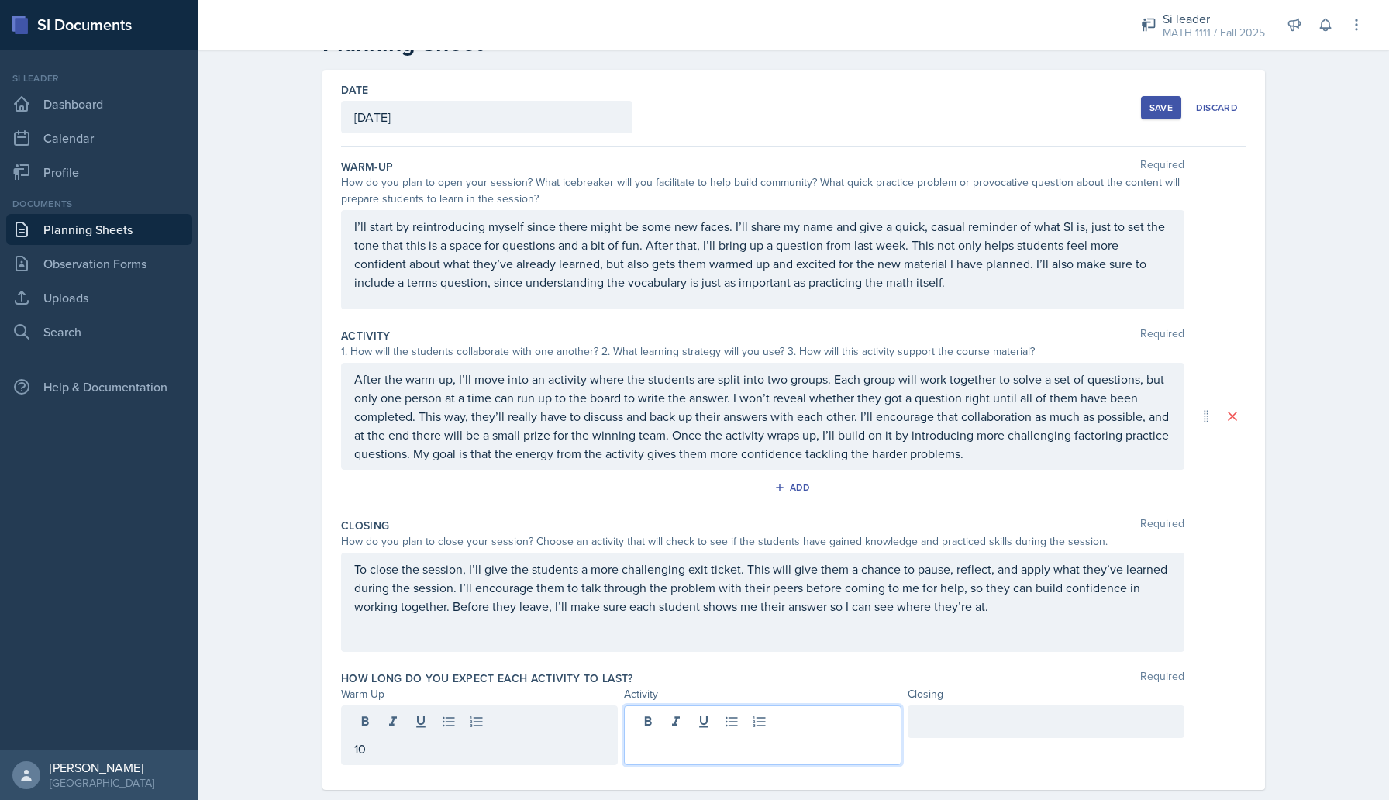
click at [671, 713] on div at bounding box center [762, 736] width 277 height 60
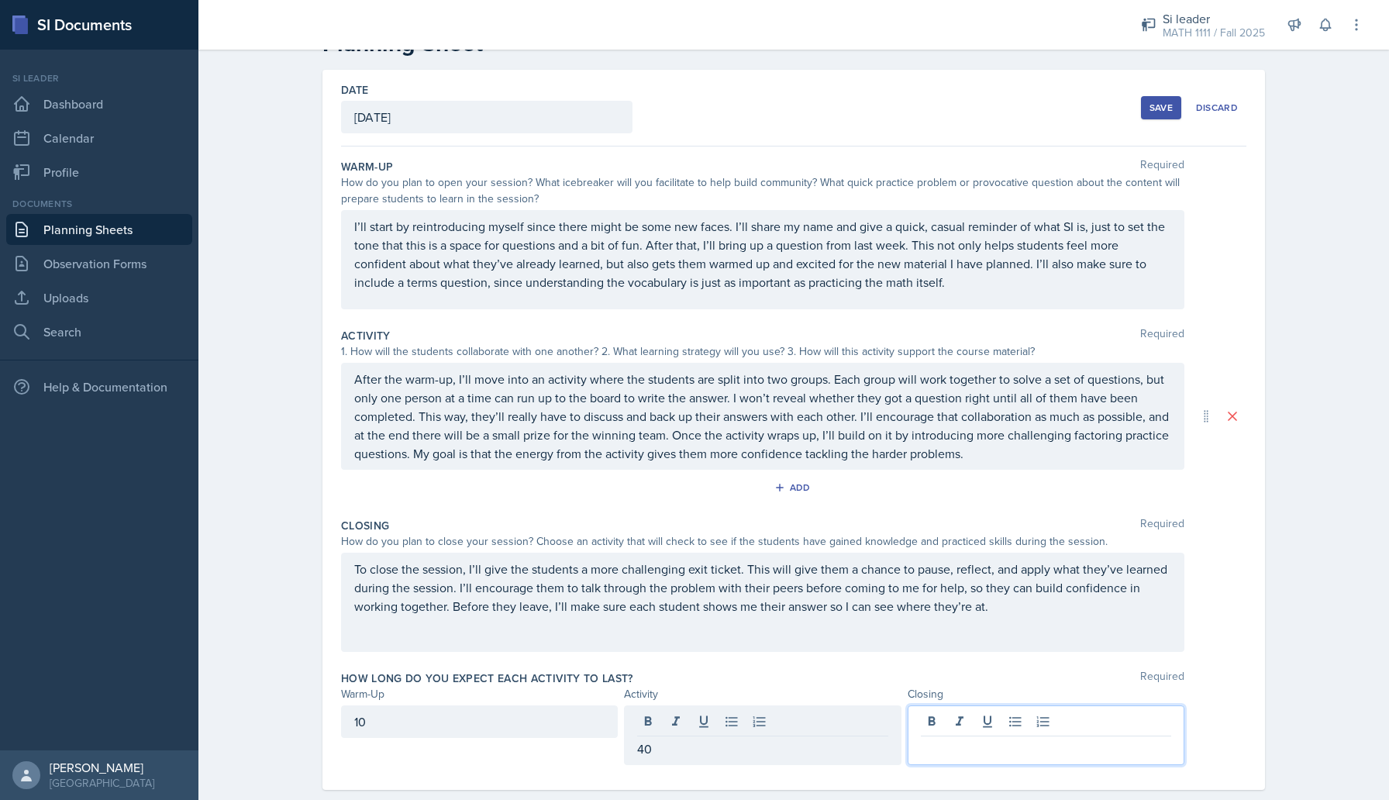
click at [934, 715] on div at bounding box center [1046, 736] width 277 height 60
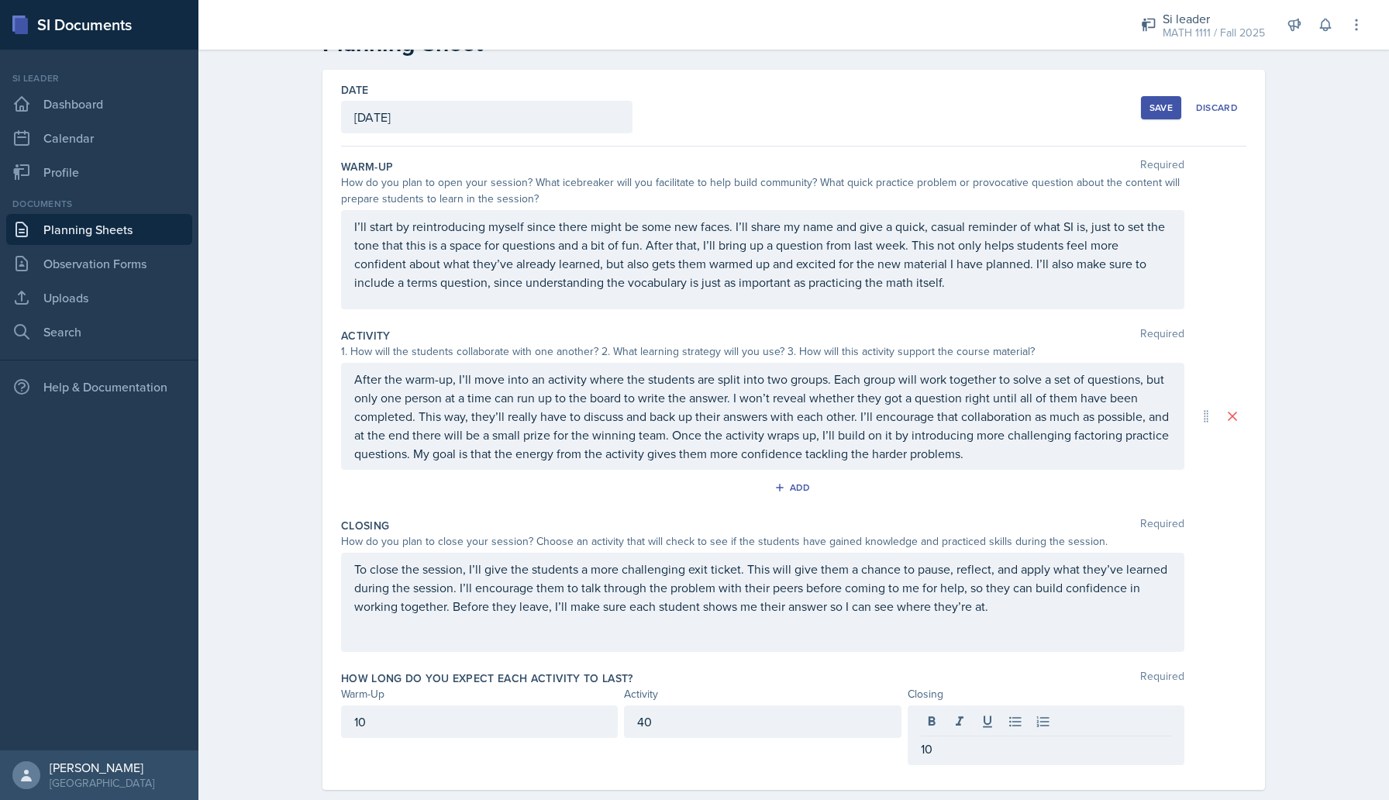
click at [844, 661] on div "Closing Required How do you plan to close your session? Choose an activity that…" at bounding box center [794, 588] width 906 height 153
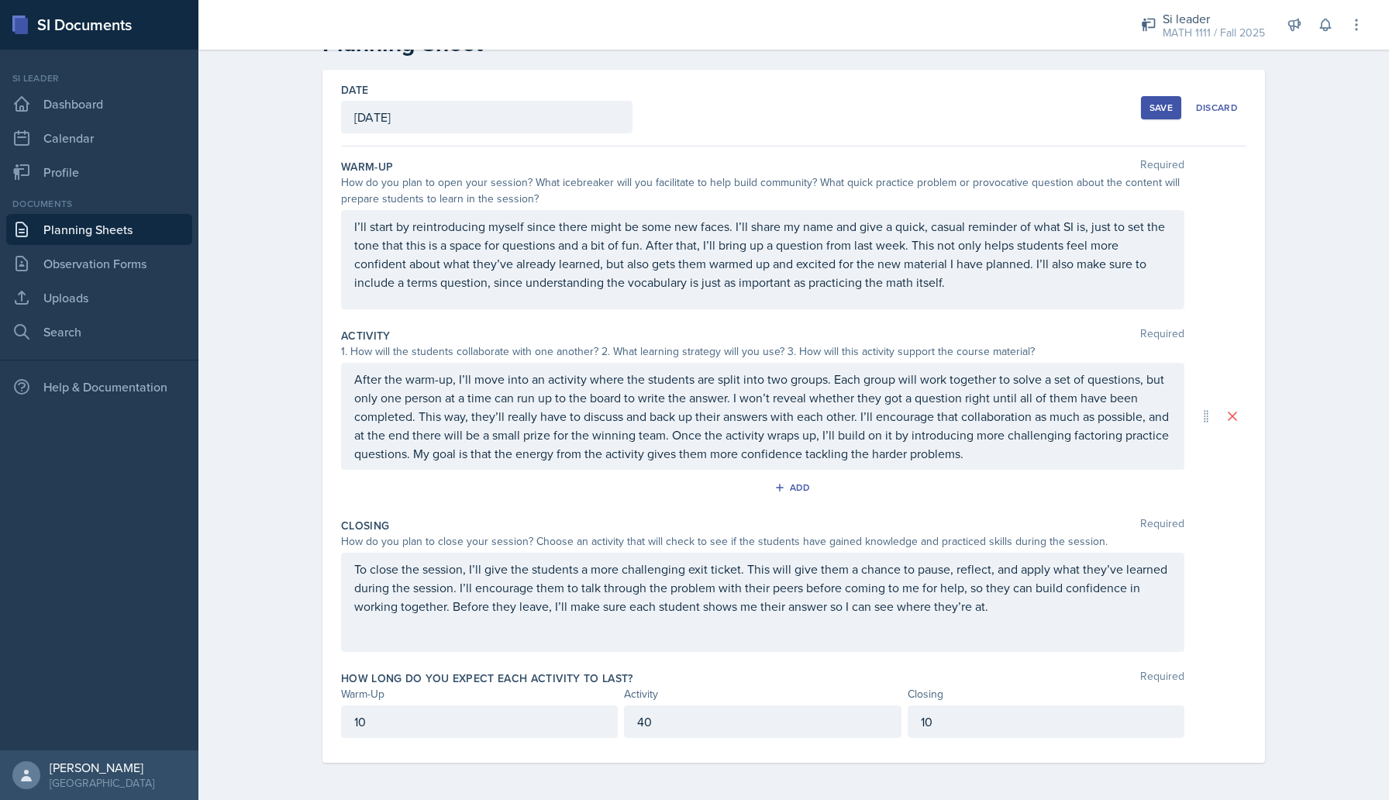
click at [1168, 102] on div "Save" at bounding box center [1161, 108] width 23 height 12
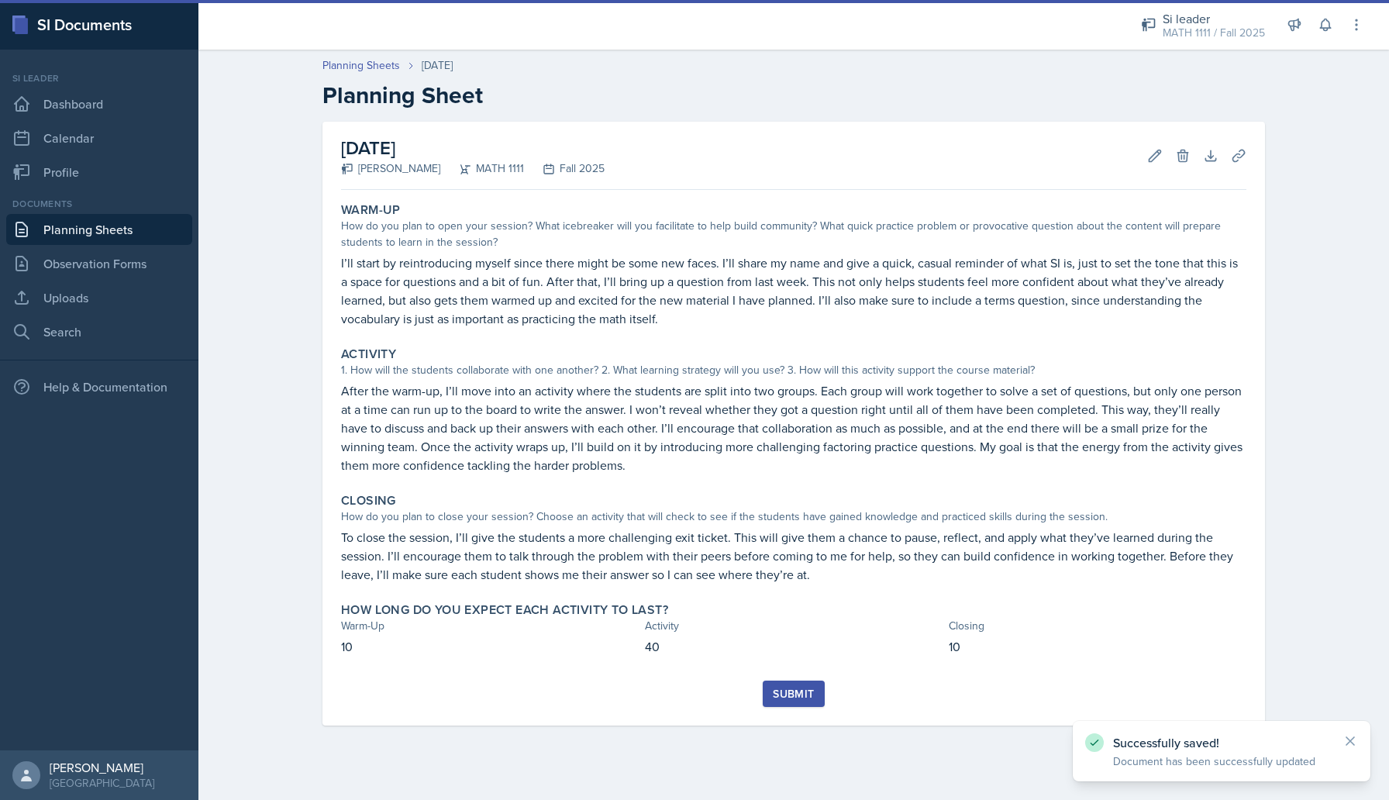
scroll to position [0, 0]
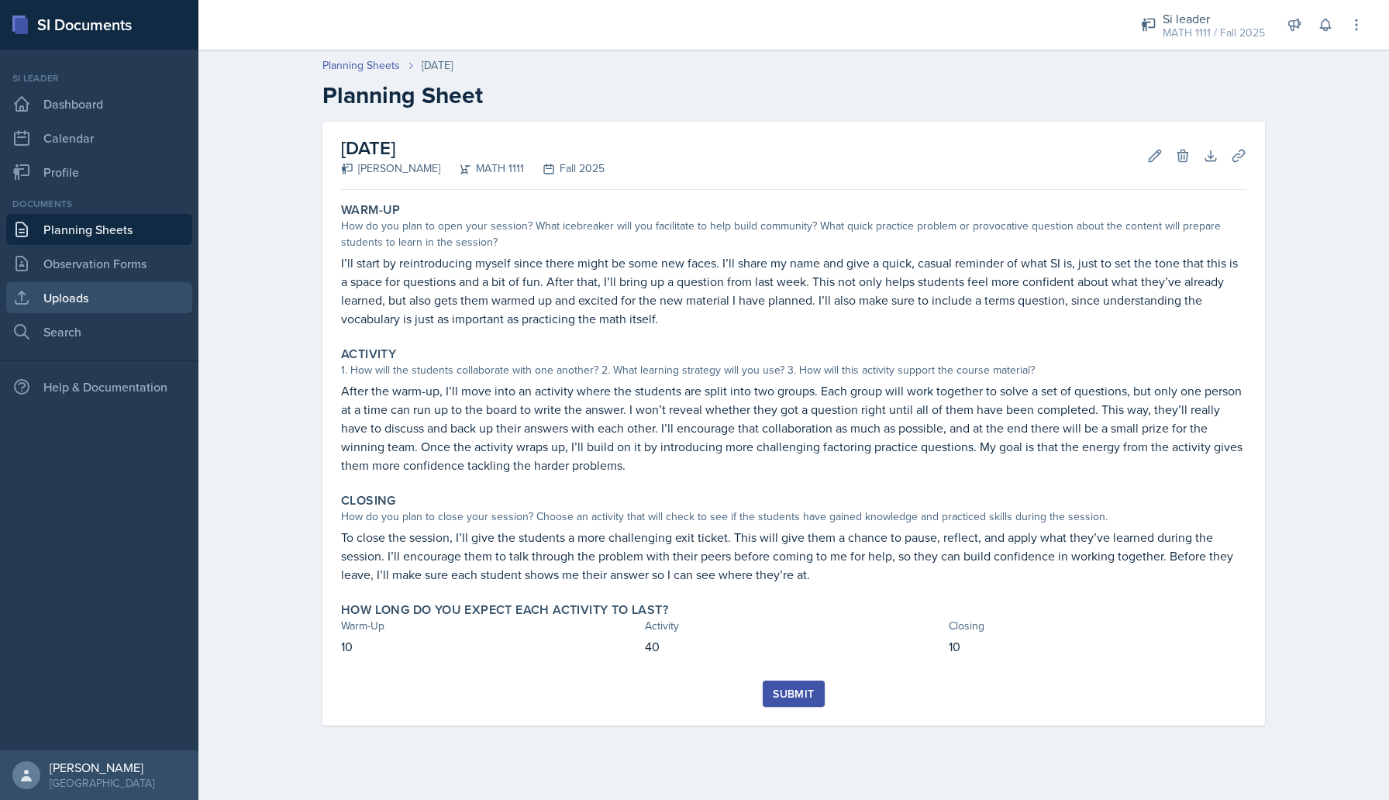
click at [80, 285] on link "Uploads" at bounding box center [99, 297] width 186 height 31
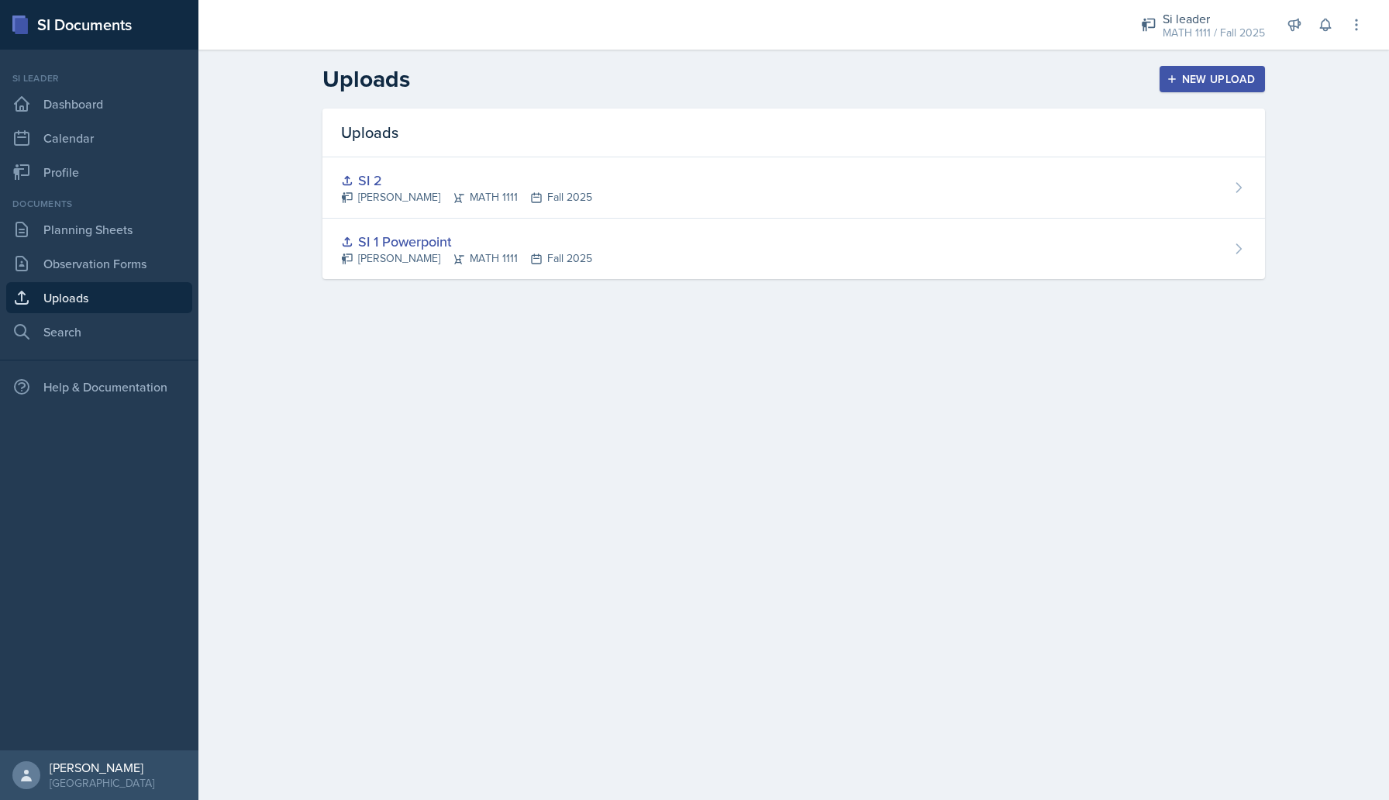
click at [1205, 87] on button "New Upload" at bounding box center [1213, 79] width 106 height 26
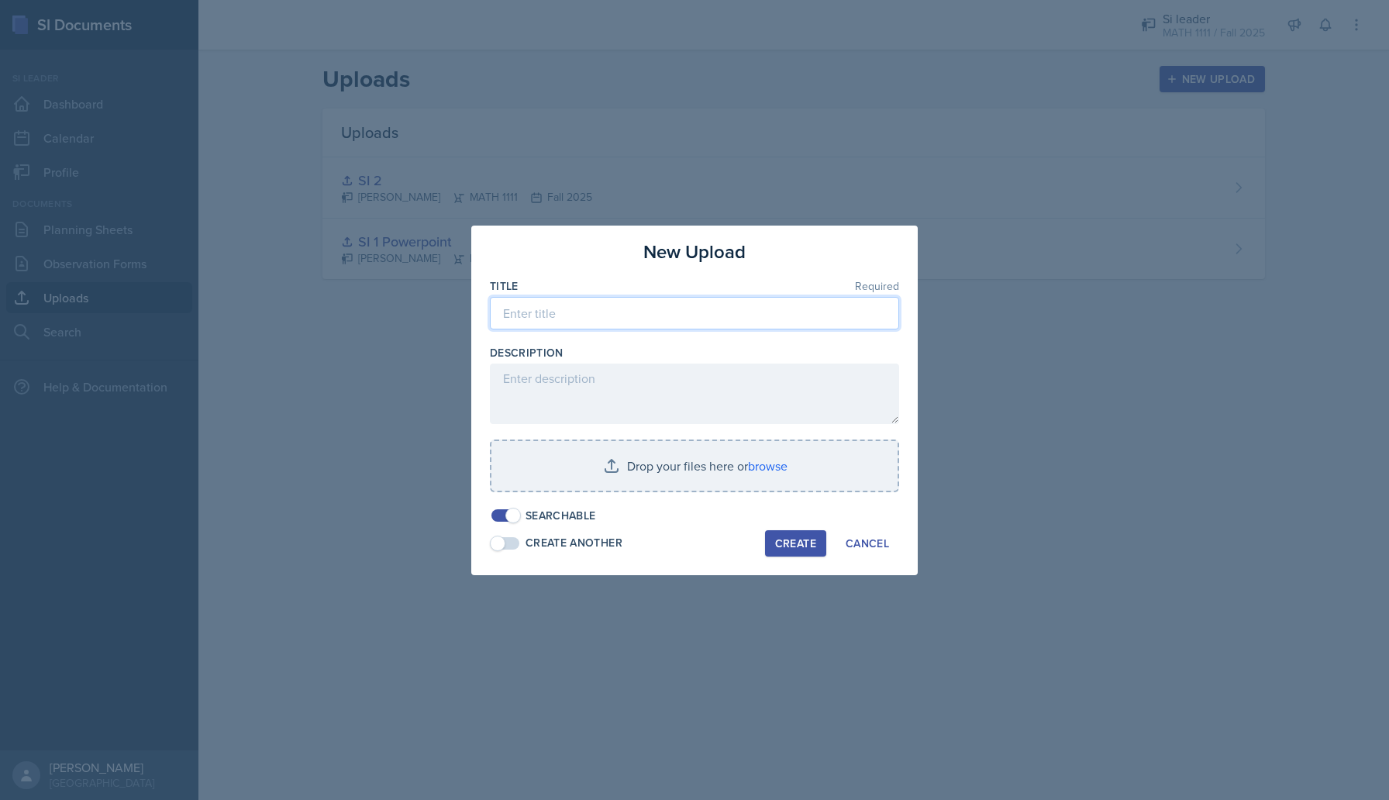
click at [586, 312] on input at bounding box center [694, 313] width 409 height 33
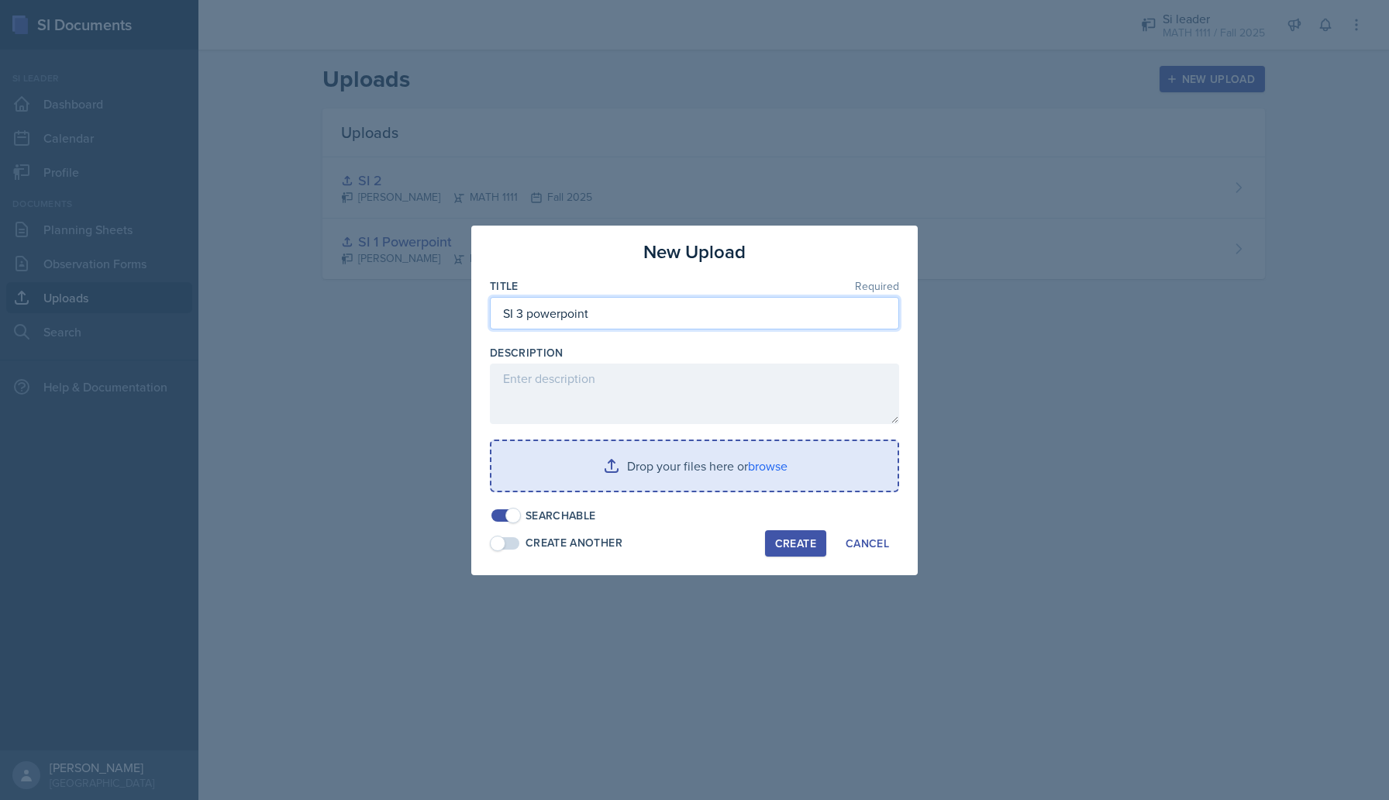
type input "SI 3 powerpoint"
click at [673, 477] on input "file" at bounding box center [695, 466] width 406 height 50
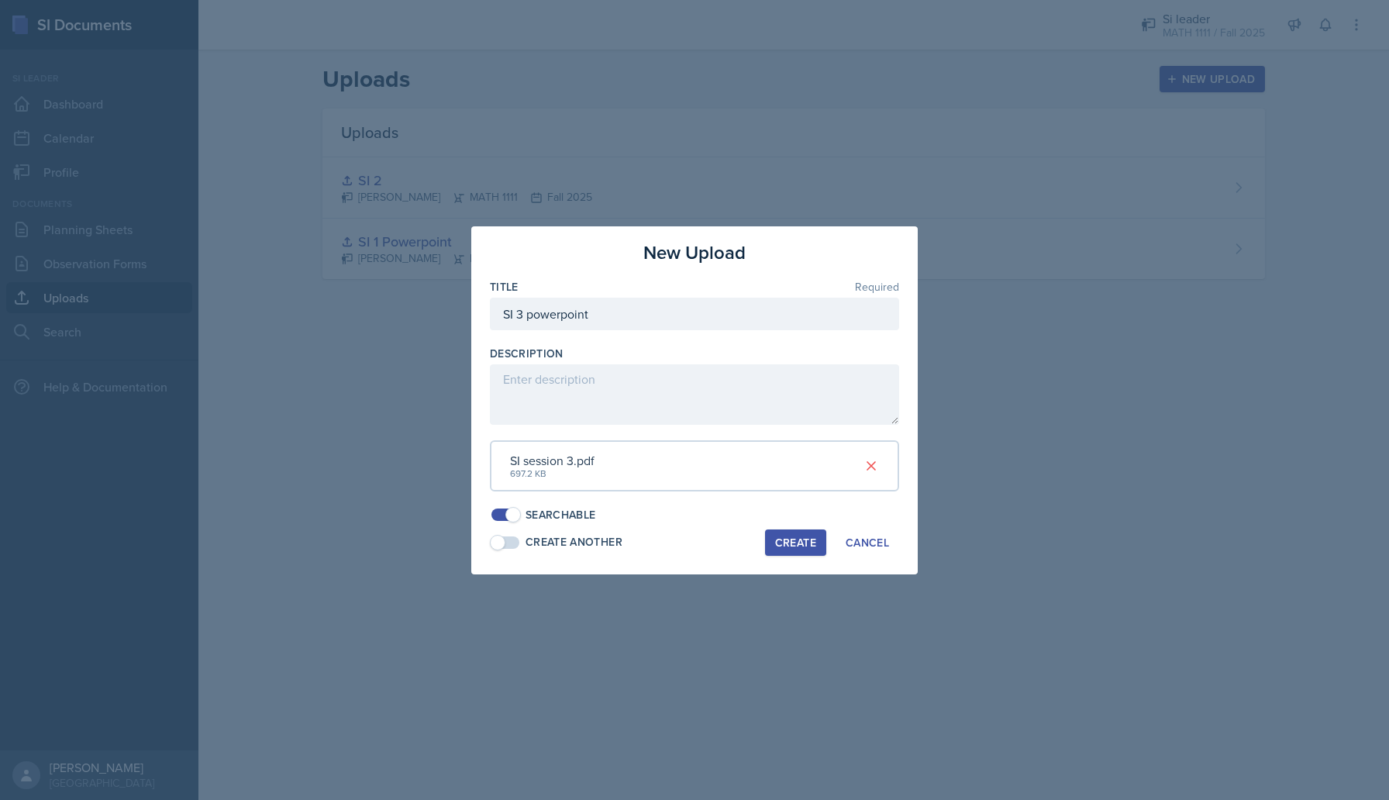
click at [803, 537] on div "Create" at bounding box center [795, 543] width 41 height 12
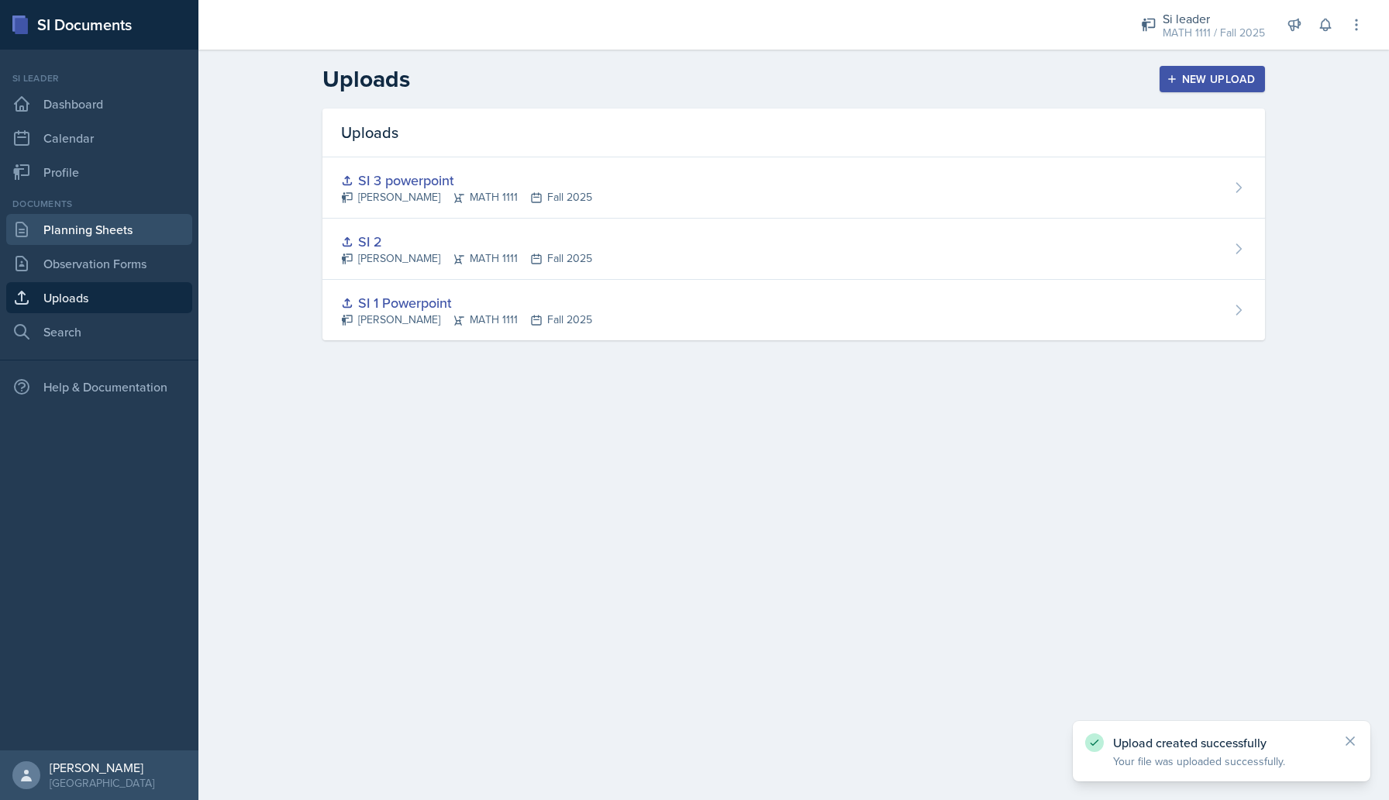
click at [111, 234] on link "Planning Sheets" at bounding box center [99, 229] width 186 height 31
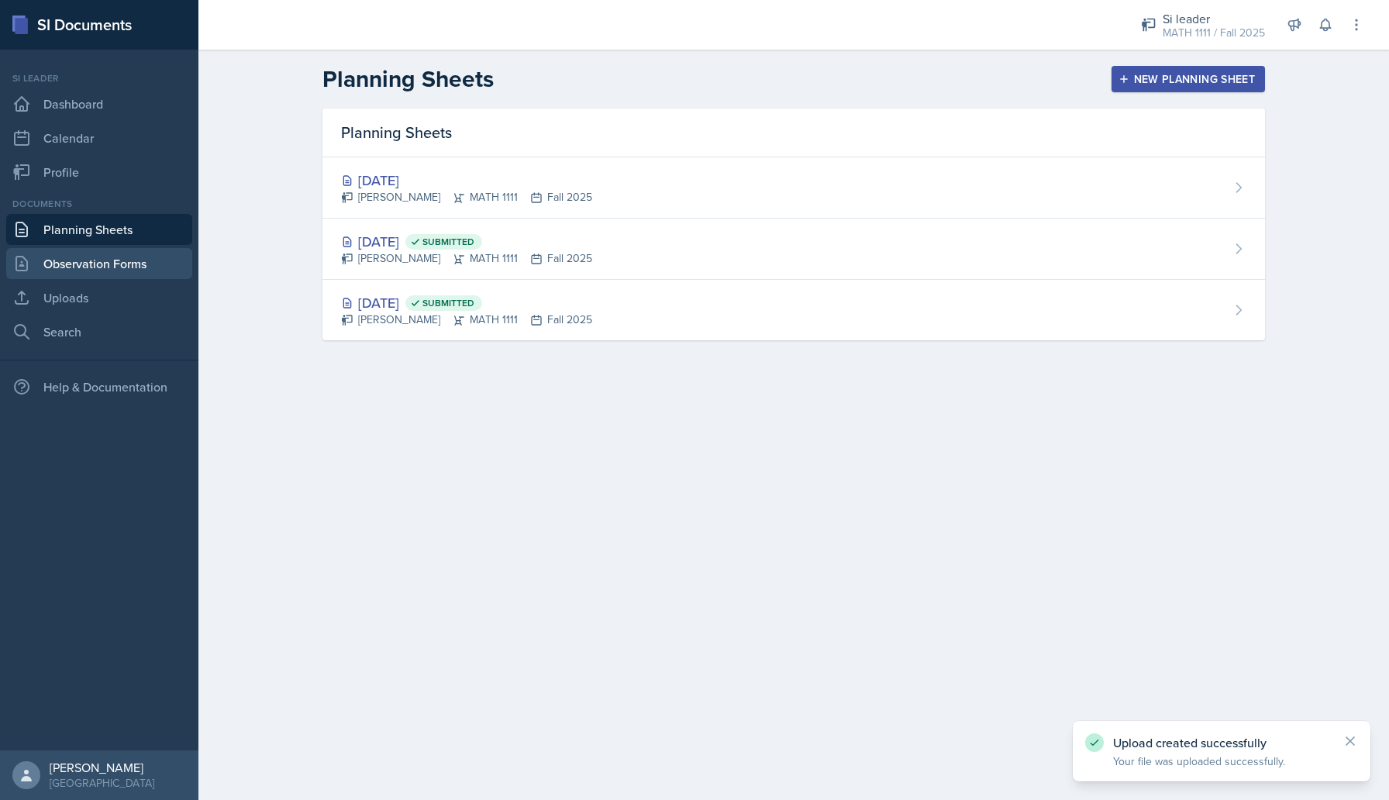
click at [112, 268] on link "Observation Forms" at bounding box center [99, 263] width 186 height 31
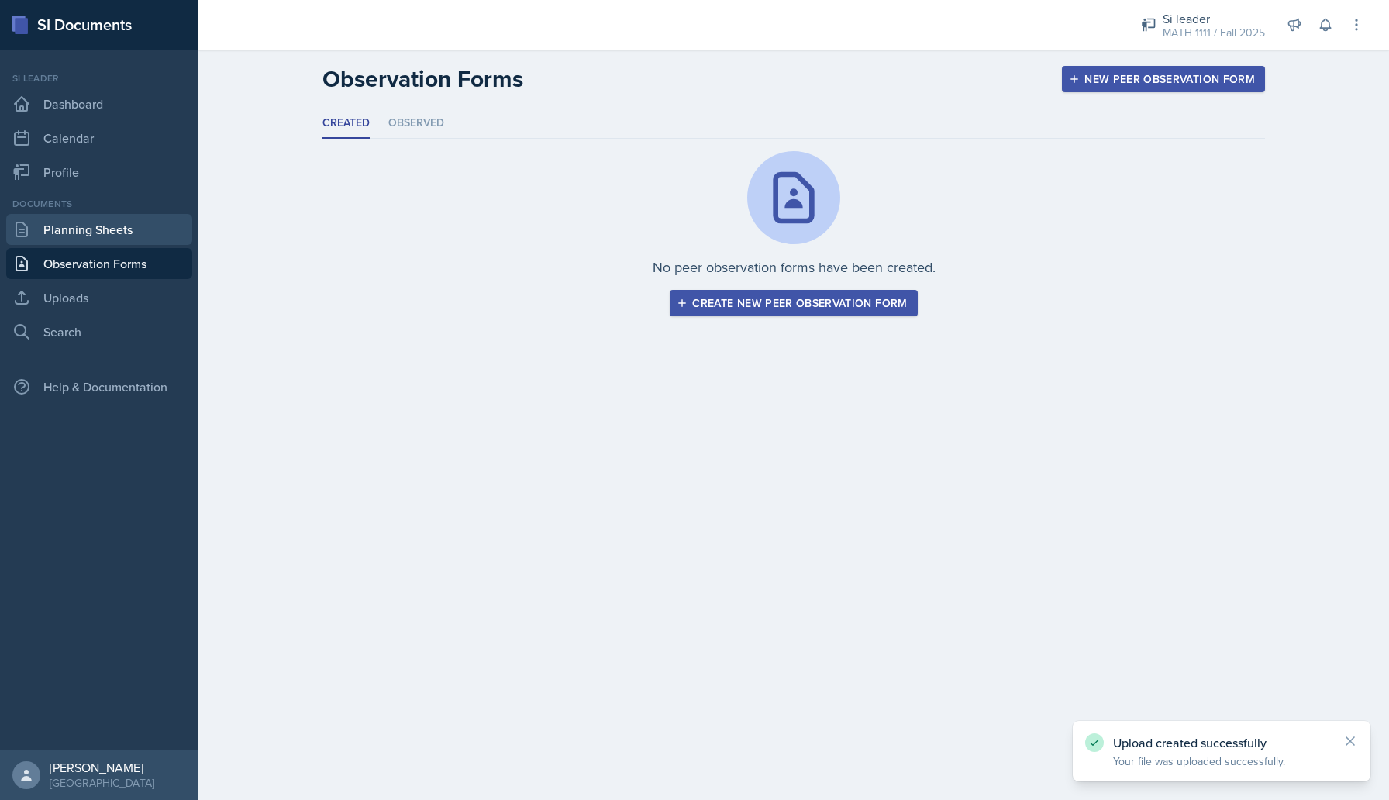
click at [109, 221] on link "Planning Sheets" at bounding box center [99, 229] width 186 height 31
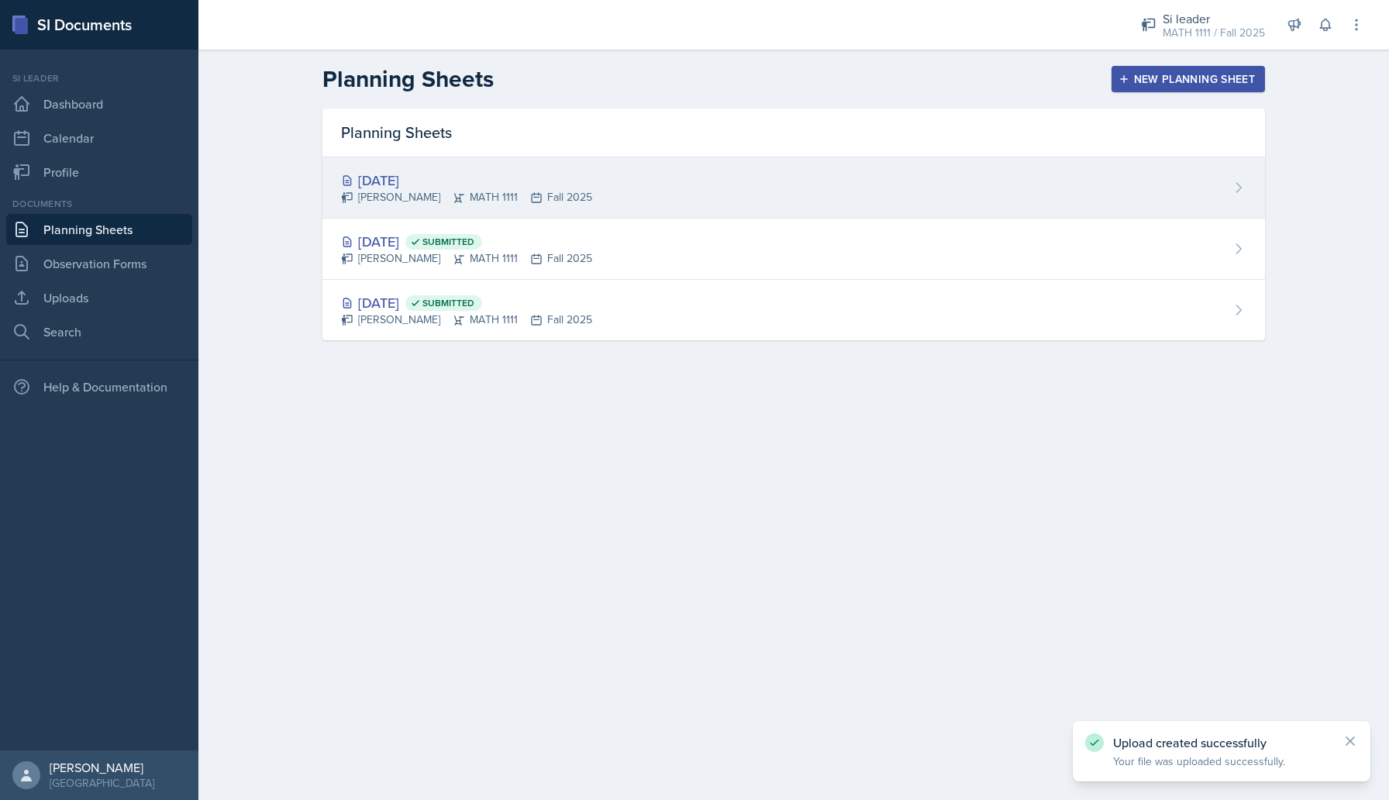
click at [511, 195] on div "[PERSON_NAME] MATH 1111 Fall 2025" at bounding box center [466, 197] width 251 height 16
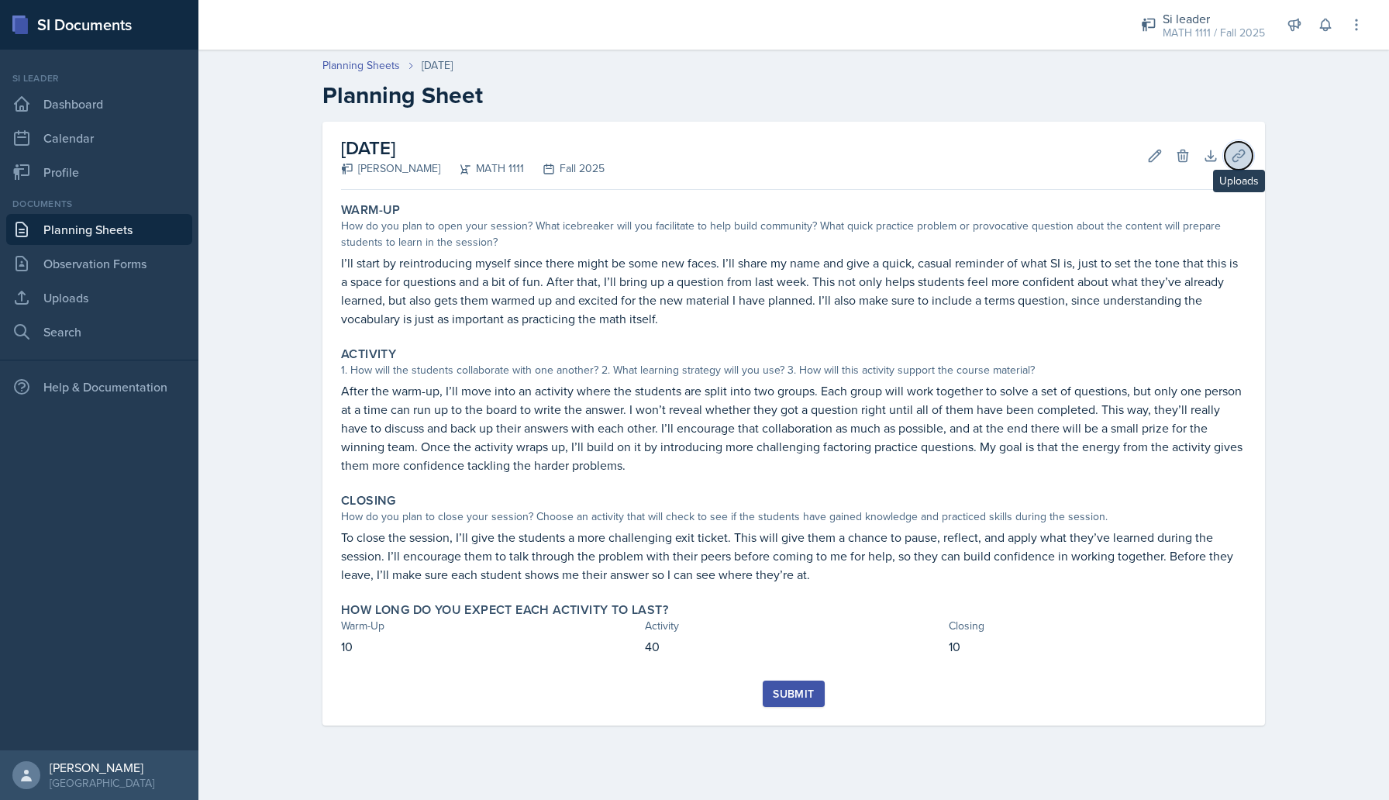
click at [1232, 154] on icon at bounding box center [1239, 156] width 16 height 16
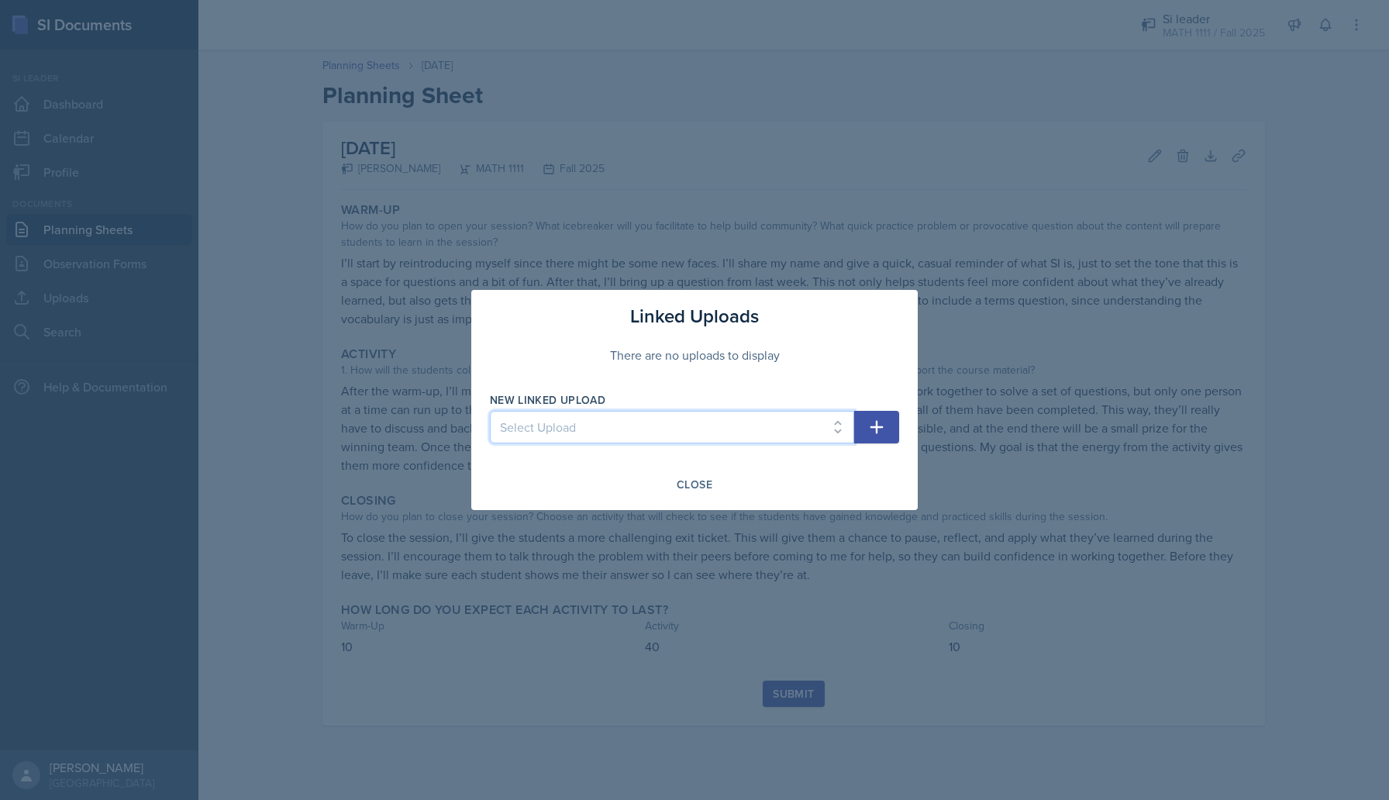
click at [696, 436] on select "Select Upload SI 1 Powerpoint SI 2 SI 3 powerpoint" at bounding box center [672, 427] width 364 height 33
select select "3605d8bb-1990-495e-a95f-4106fc22d5b8"
click at [490, 411] on select "Select Upload SI 1 Powerpoint SI 2 SI 3 powerpoint" at bounding box center [672, 427] width 364 height 33
click at [878, 428] on icon "button" at bounding box center [877, 427] width 19 height 19
select select
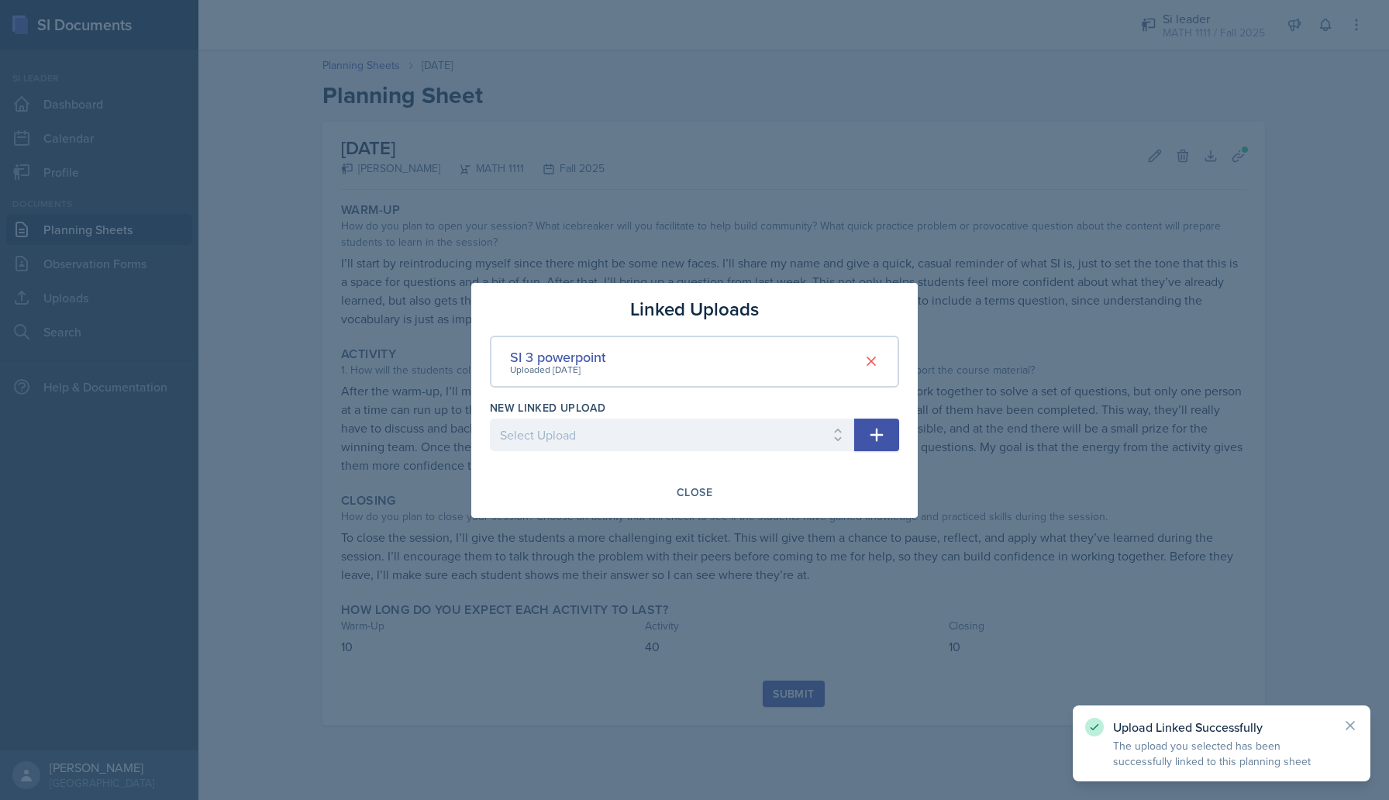
click at [679, 511] on div "Linked Uploads SI 3 powerpoint Uploaded [DATE] New Linked Upload Select Upload …" at bounding box center [694, 400] width 447 height 235
click at [679, 494] on div "Close" at bounding box center [695, 492] width 36 height 12
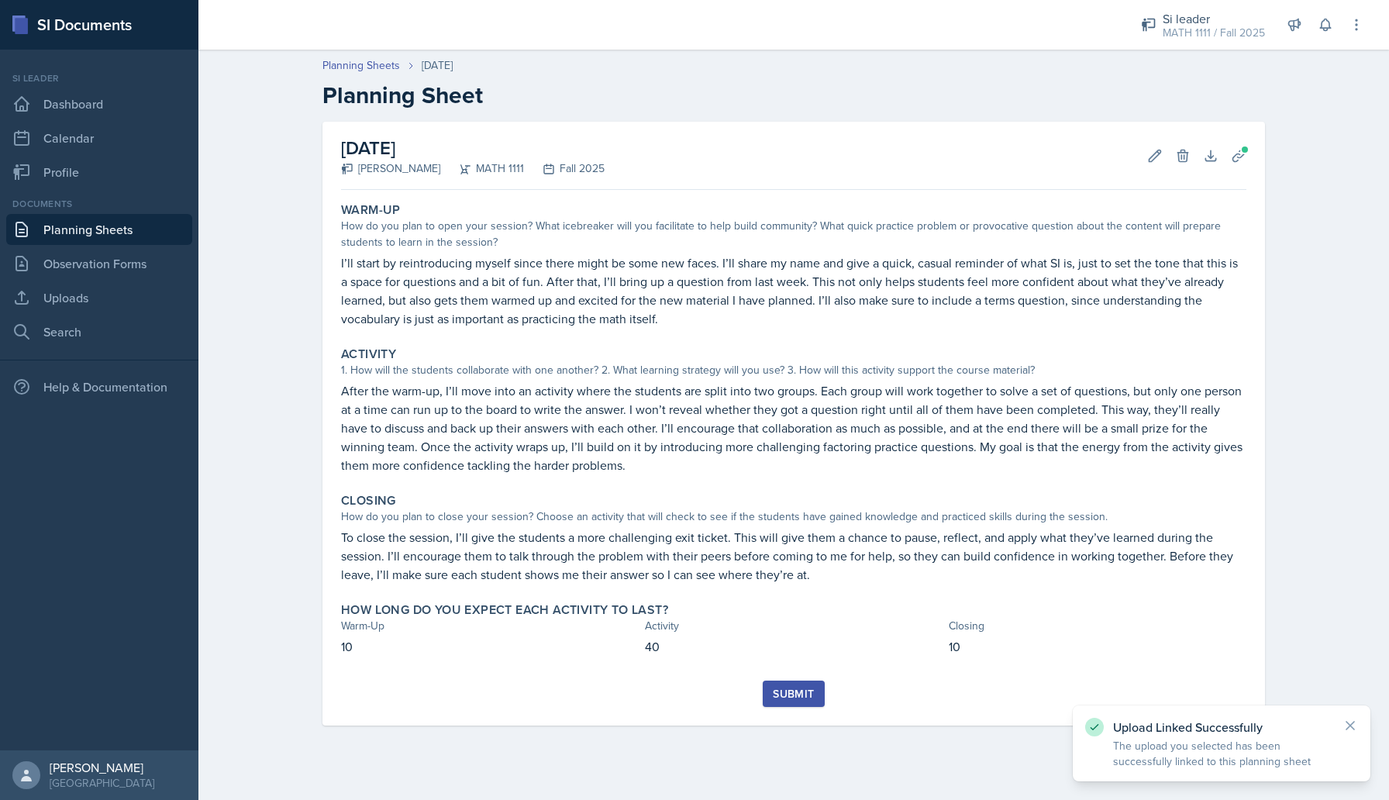
click at [796, 682] on button "Submit" at bounding box center [793, 694] width 61 height 26
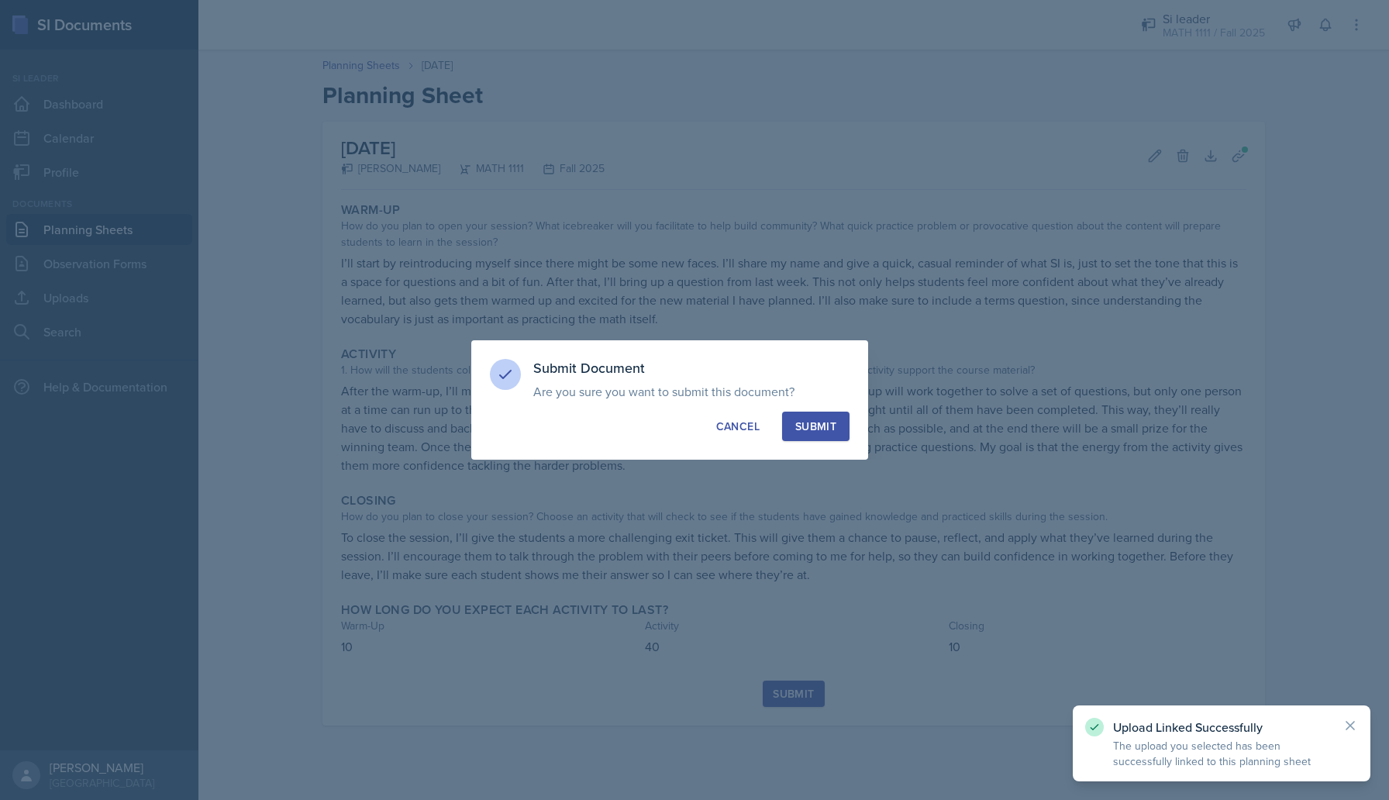
click at [812, 423] on div "Submit" at bounding box center [816, 427] width 41 height 16
